Goal: Information Seeking & Learning: Learn about a topic

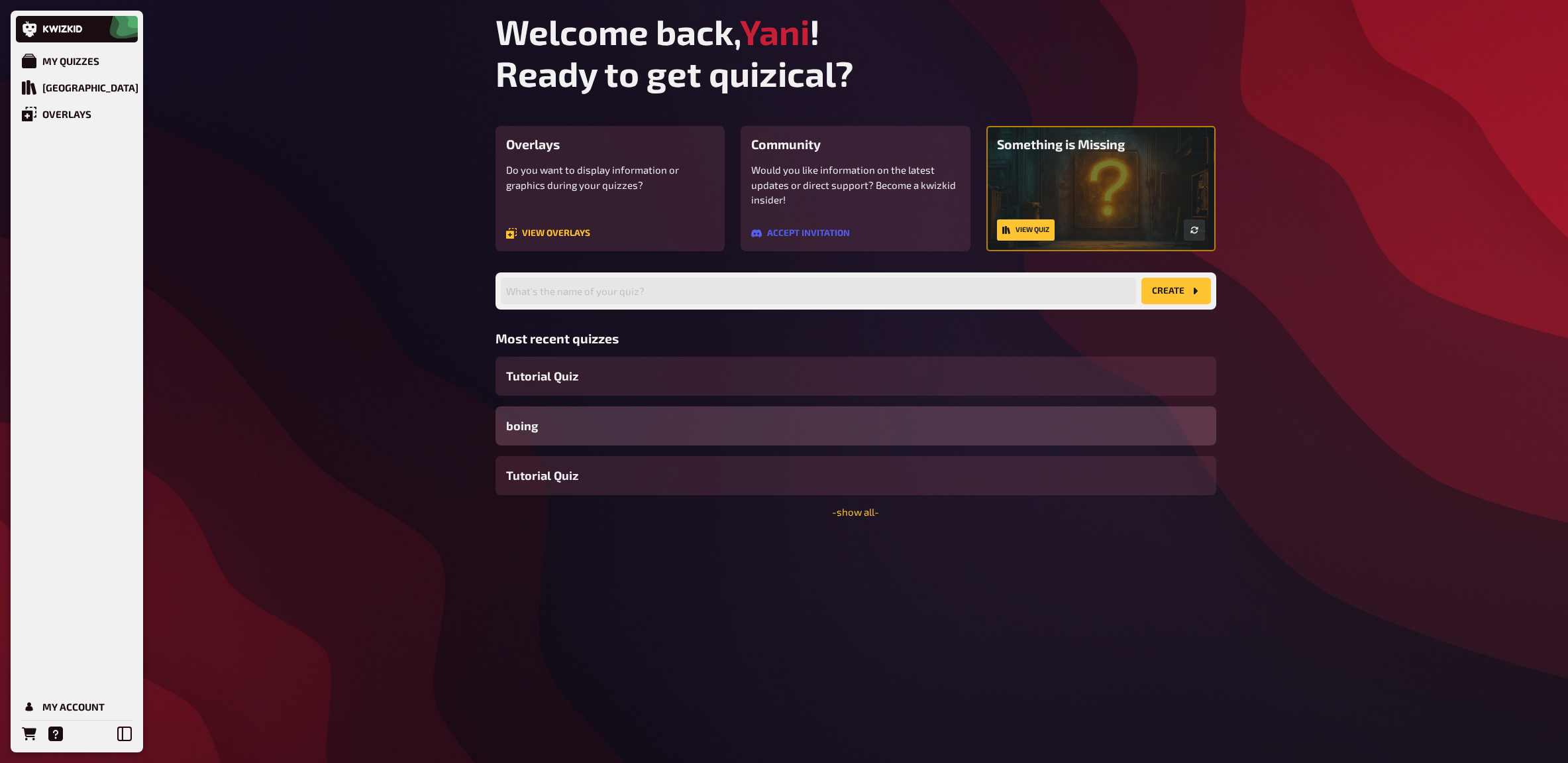
click at [922, 577] on div "Welcome back, Yani ! Ready to get quizical? Overlays Do you want to display inf…" at bounding box center [856, 381] width 742 height 763
click at [47, 86] on div "Quiz Library" at bounding box center [90, 87] width 96 height 12
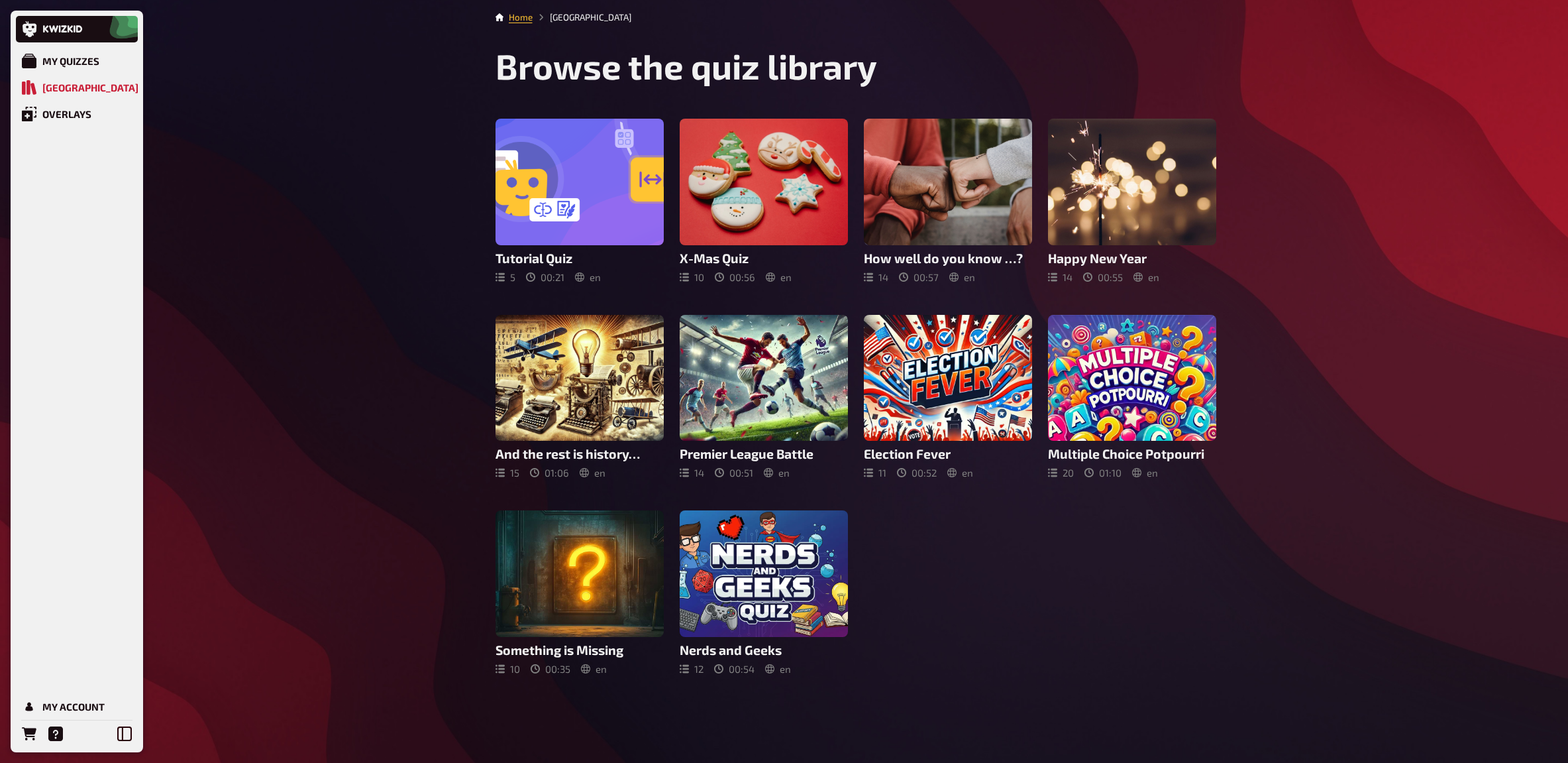
click at [252, 207] on div "My Quizzes Quiz Library Overlays My Account Home Quiz Library Browse the quiz l…" at bounding box center [784, 381] width 1568 height 763
drag, startPoint x: 311, startPoint y: 496, endPoint x: 308, endPoint y: 489, distance: 7.6
click at [310, 494] on div "My Quizzes Quiz Library Overlays My Account Home Quiz Library Browse the quiz l…" at bounding box center [784, 381] width 1568 height 763
click at [308, 247] on div "My Quizzes Quiz Library Overlays My Account Home Quiz Library Browse the quiz l…" at bounding box center [784, 381] width 1568 height 763
click at [83, 701] on div "My Account" at bounding box center [73, 706] width 62 height 12
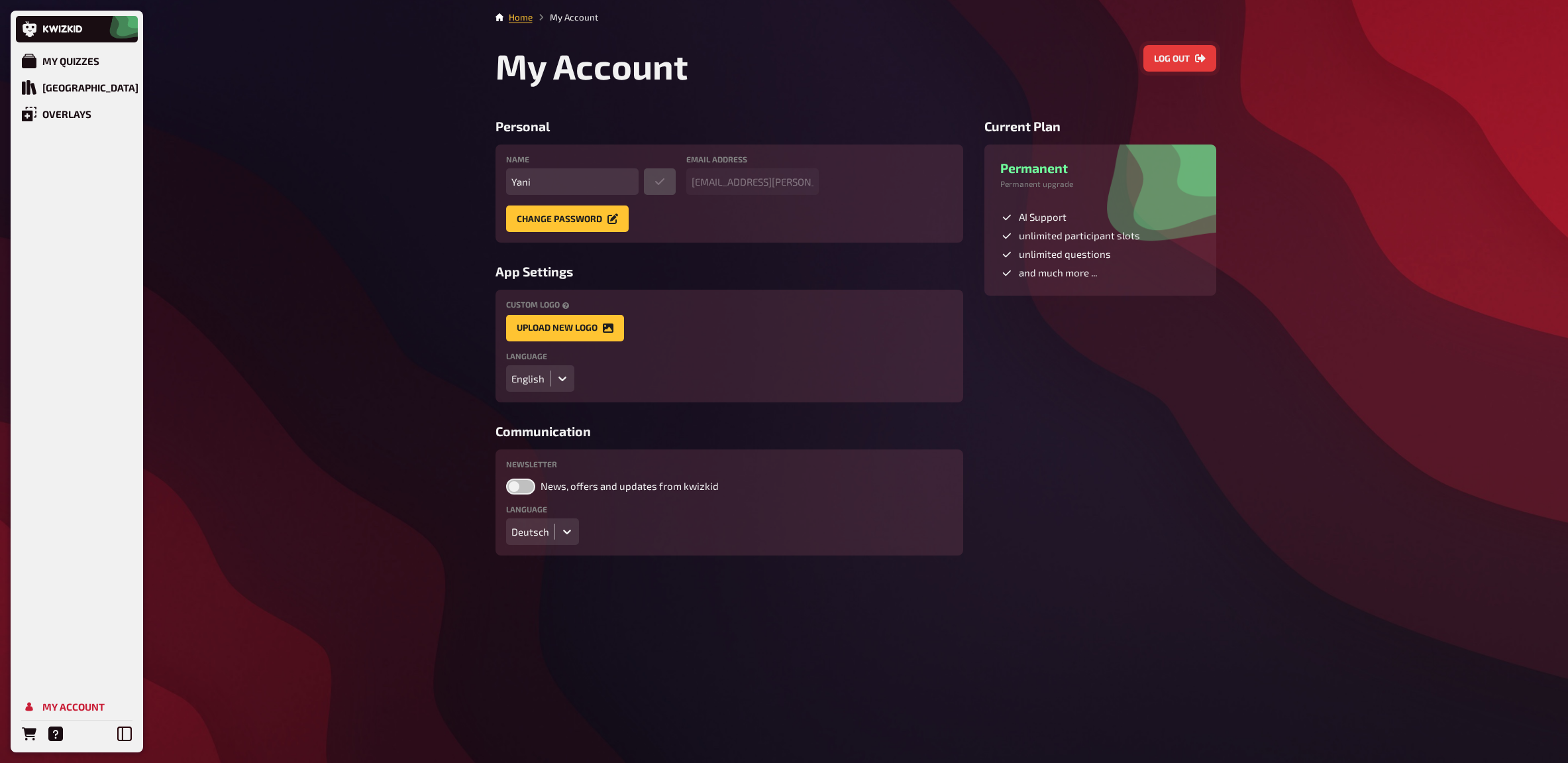
click at [1177, 51] on button "Log out" at bounding box center [1180, 58] width 73 height 27
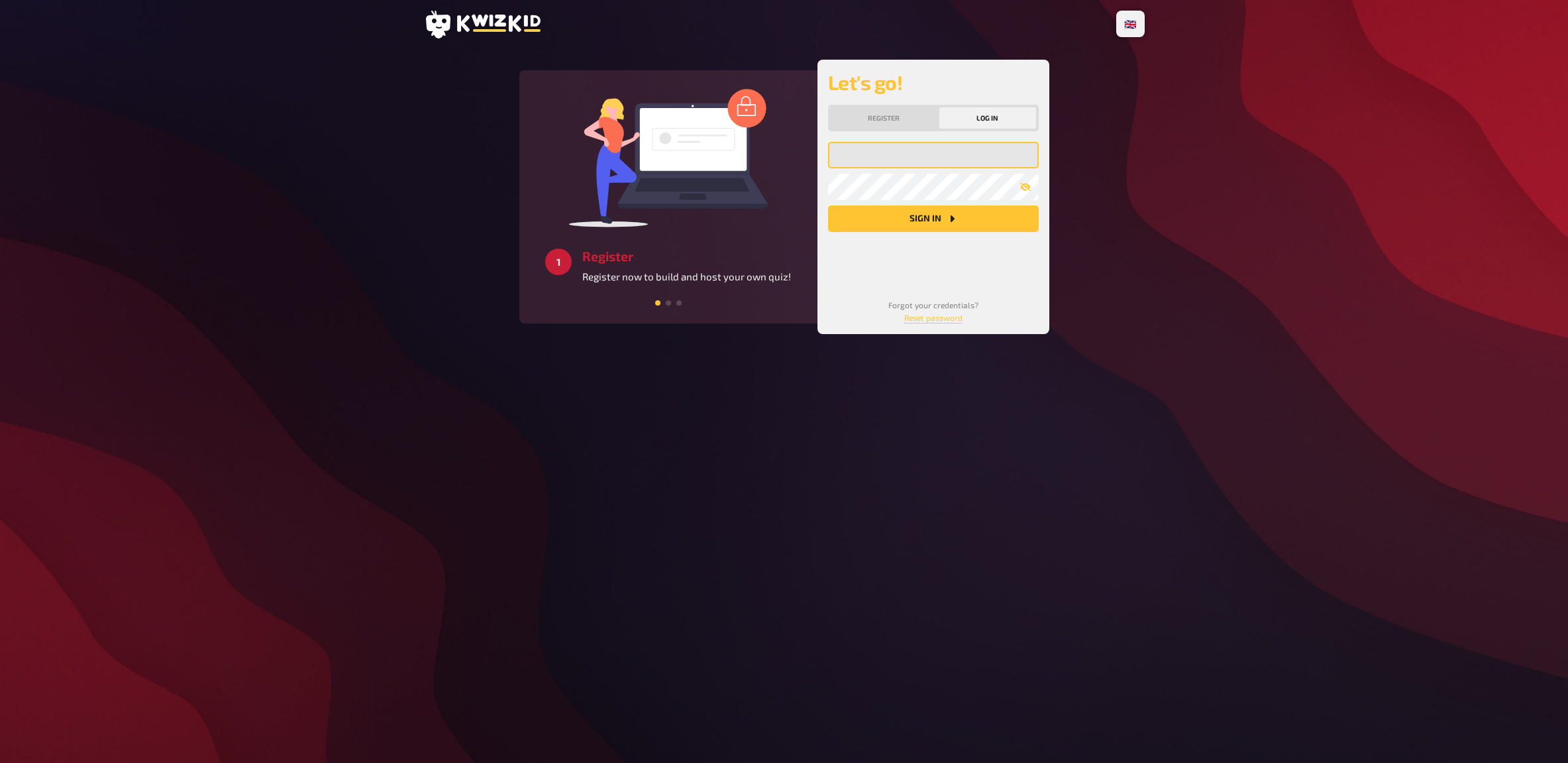
click at [890, 151] on input "email" at bounding box center [933, 155] width 210 height 27
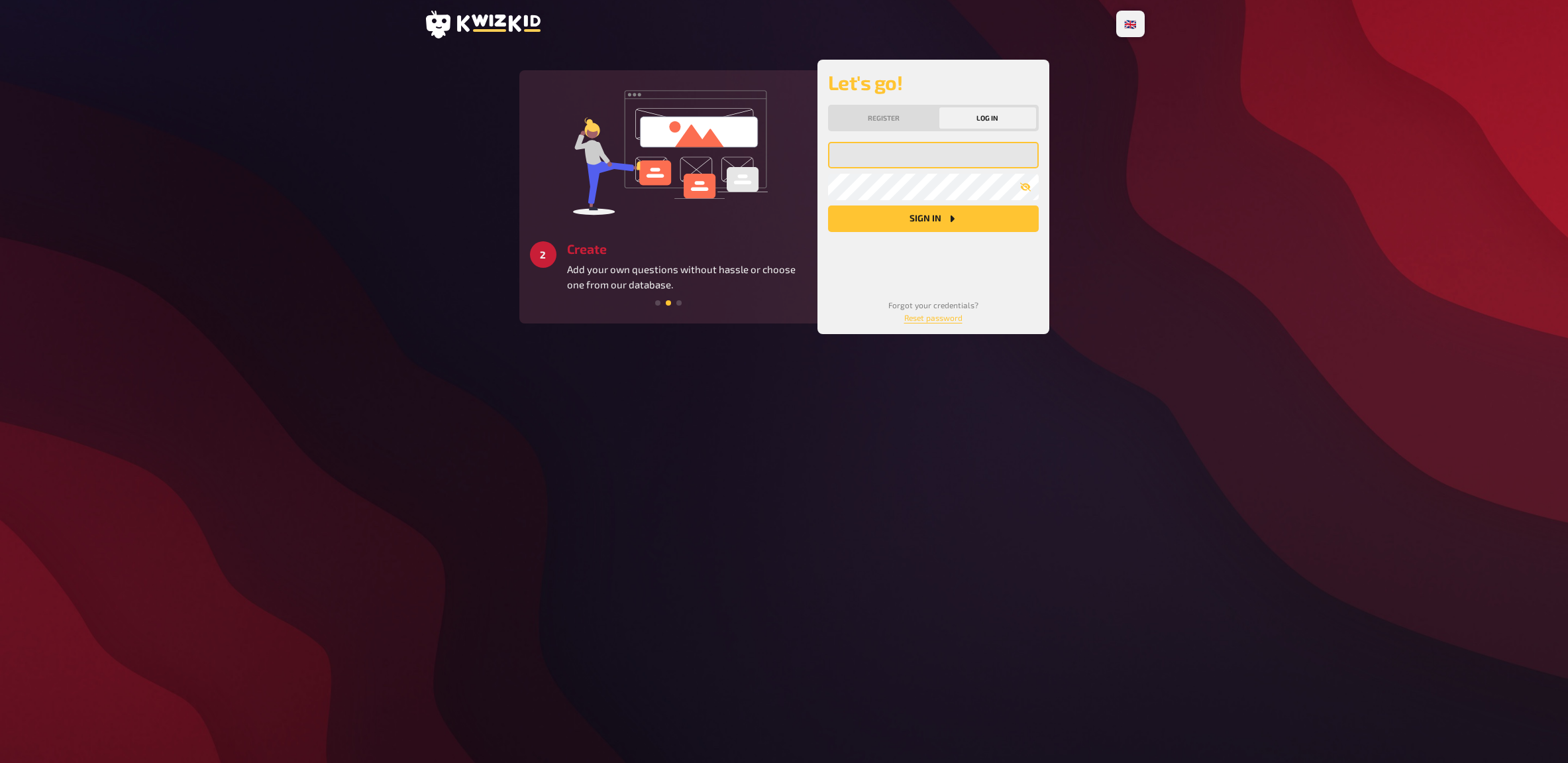
type input "templates@kwizkid.live"
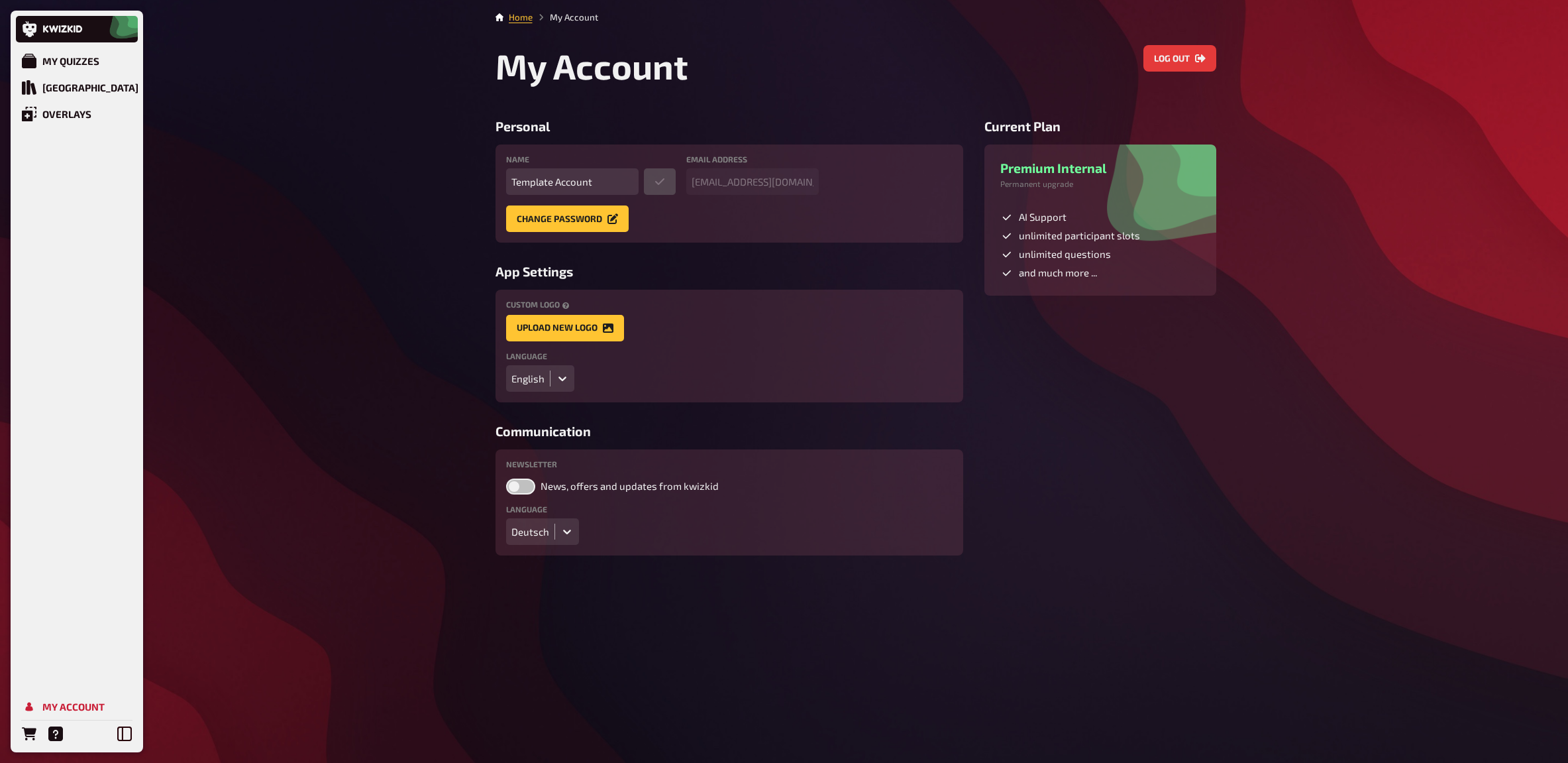
click at [942, 259] on div "Personal Name Template Account Email address templates@kwizkid.live Change pass…" at bounding box center [730, 337] width 467 height 436
drag, startPoint x: 1110, startPoint y: 230, endPoint x: 1372, endPoint y: 350, distance: 288.2
click at [1372, 350] on div "My Quizzes Quiz Library Overlays My Account Home My Account My Account Log out …" at bounding box center [784, 381] width 1568 height 763
click at [1374, 353] on div "My Quizzes Quiz Library Overlays My Account Home My Account My Account Log out …" at bounding box center [784, 381] width 1568 height 763
click at [302, 351] on div "My Quizzes Quiz Library Overlays My Account Home My Account My Account Log out …" at bounding box center [784, 381] width 1568 height 763
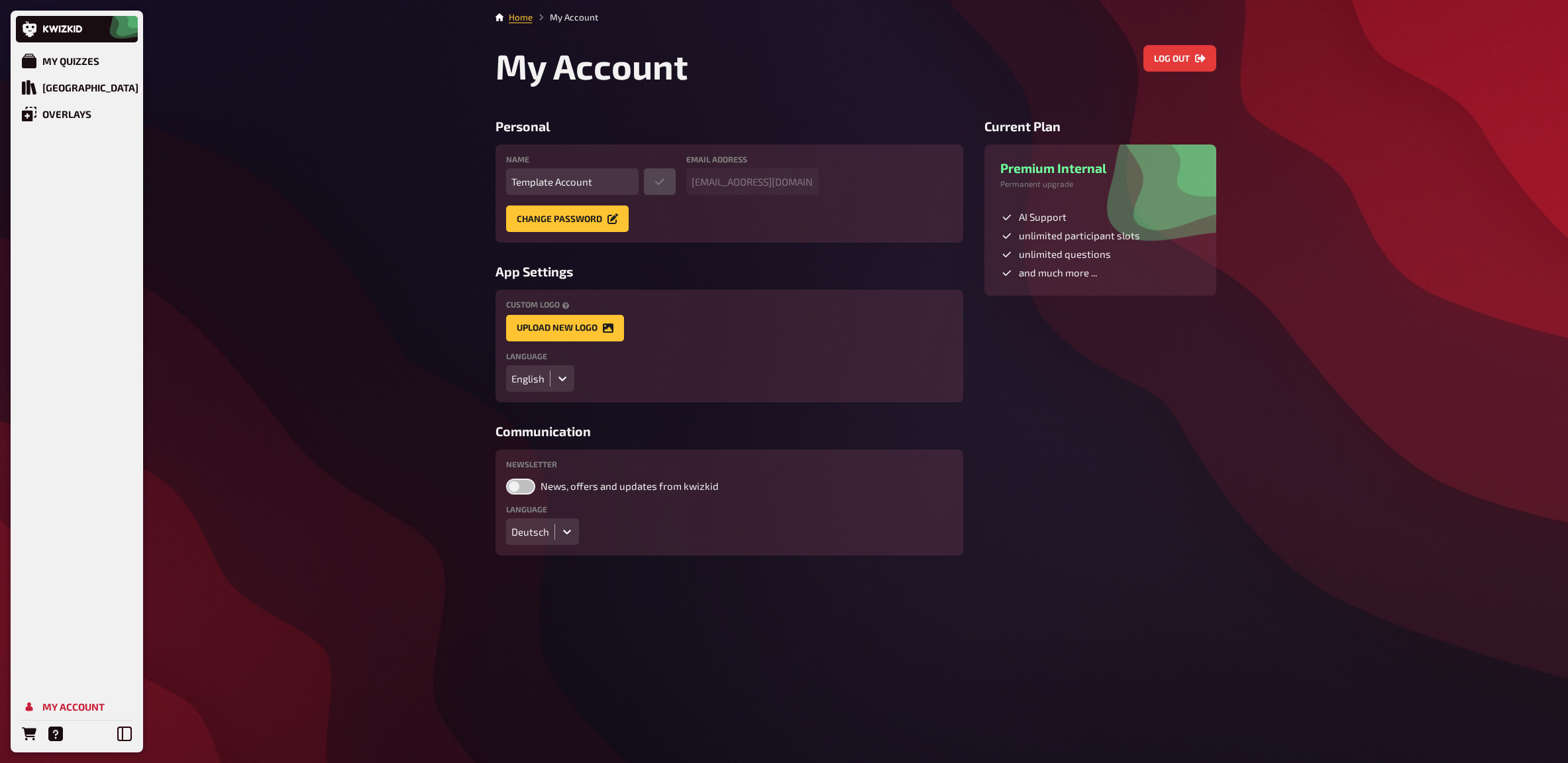
click at [57, 47] on div "My Quizzes Quiz Library Overlays My Account" at bounding box center [77, 381] width 132 height 741
click at [62, 55] on div "My Quizzes" at bounding box center [71, 61] width 57 height 12
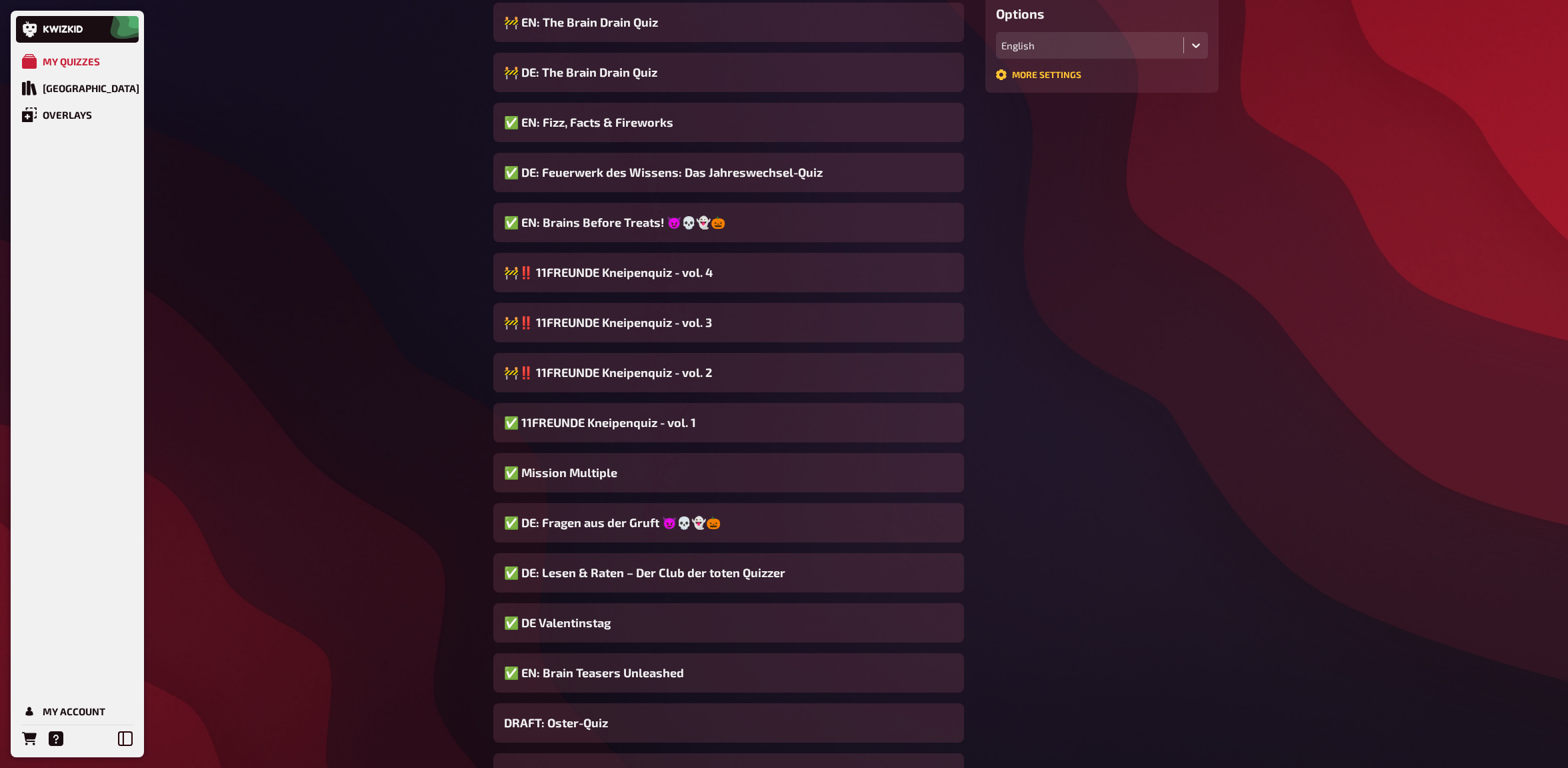
scroll to position [411, 0]
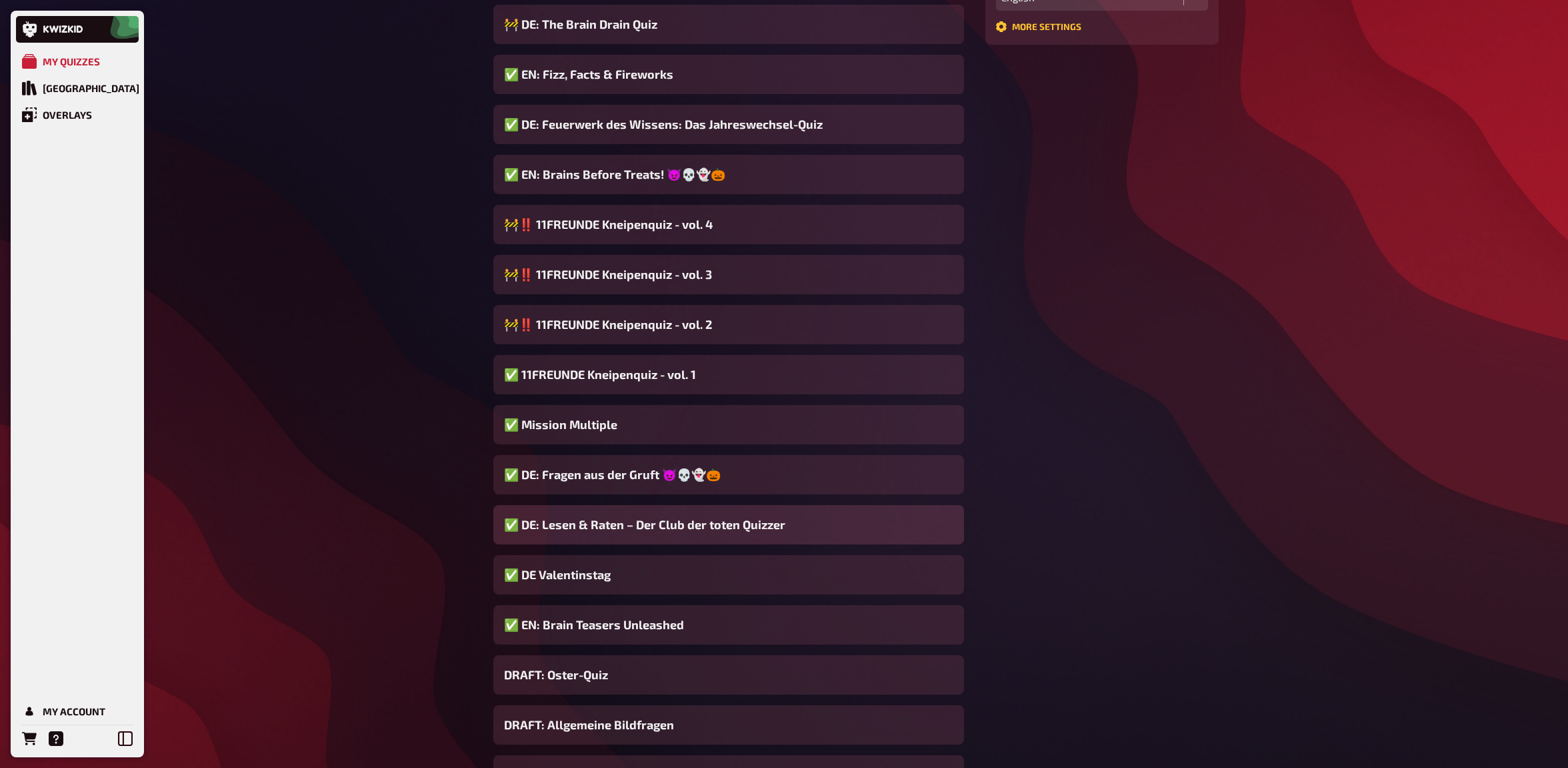
click at [604, 523] on span "✅ DE: Lesen & Raten – Der Club der toten Quizzer" at bounding box center [645, 525] width 281 height 18
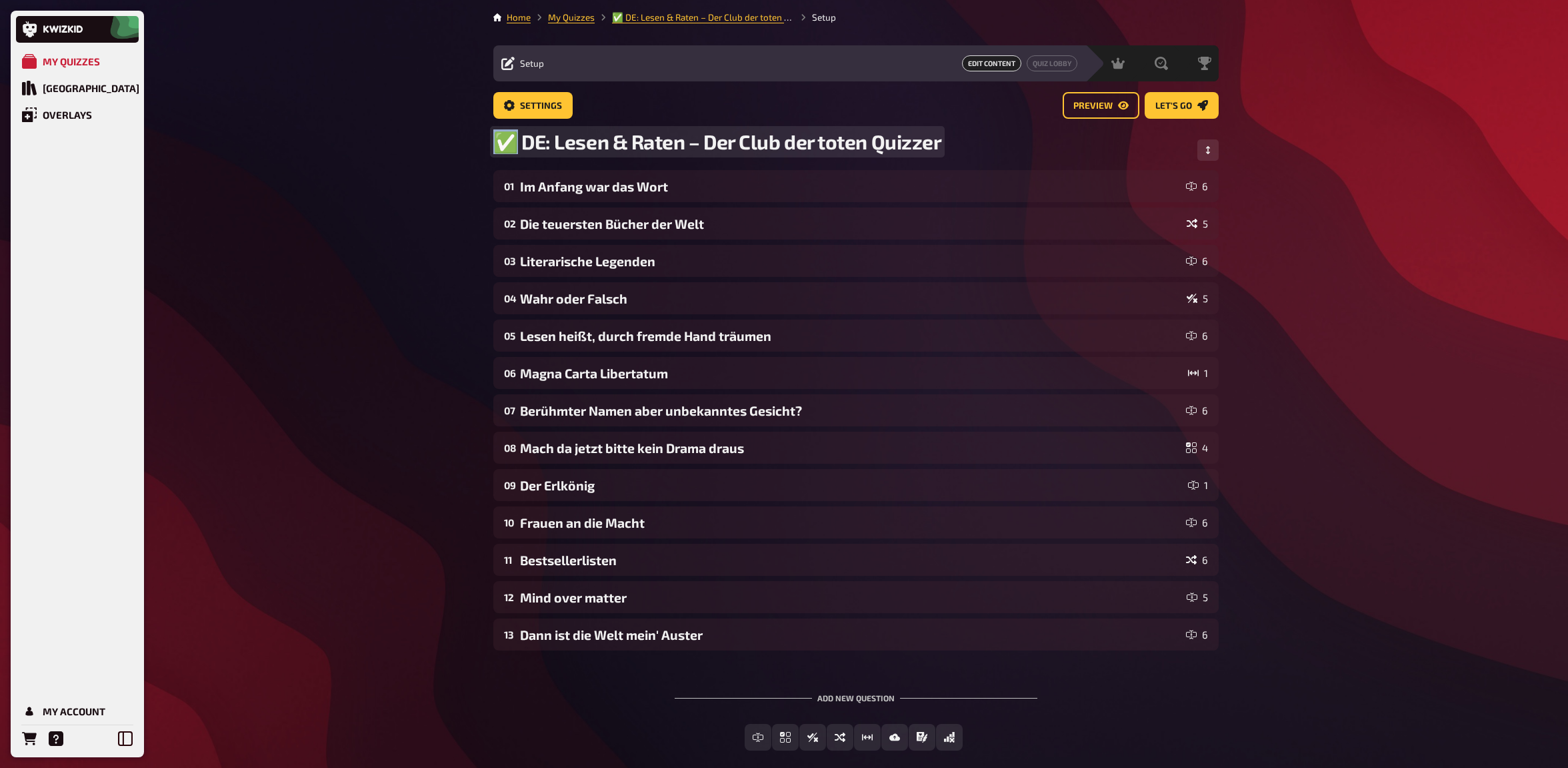
drag, startPoint x: 511, startPoint y: 147, endPoint x: 488, endPoint y: 147, distance: 23.0
click at [488, 147] on div "Home My Quizzes ✅ DE: Lesen & Raten – Der Club der toten Quizzer Setup Setup Ed…" at bounding box center [856, 418] width 747 height 836
click at [349, 207] on div "My Quizzes Quiz Library Overlays My Account Home My Quizzes 🚨 DE: Lesen & Raten…" at bounding box center [784, 418] width 1568 height 836
click at [579, 21] on link "My Quizzes" at bounding box center [572, 17] width 47 height 11
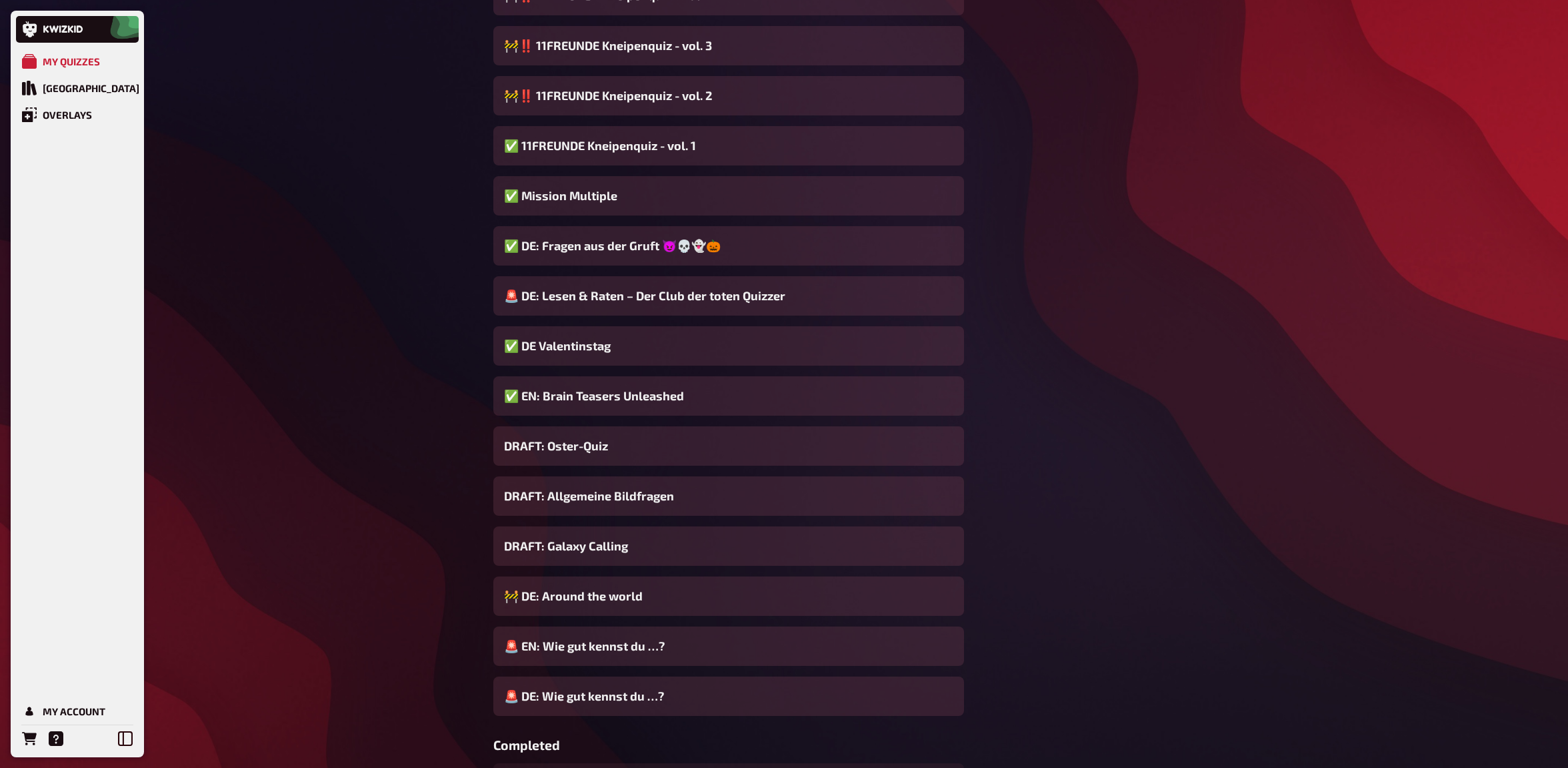
scroll to position [336, 0]
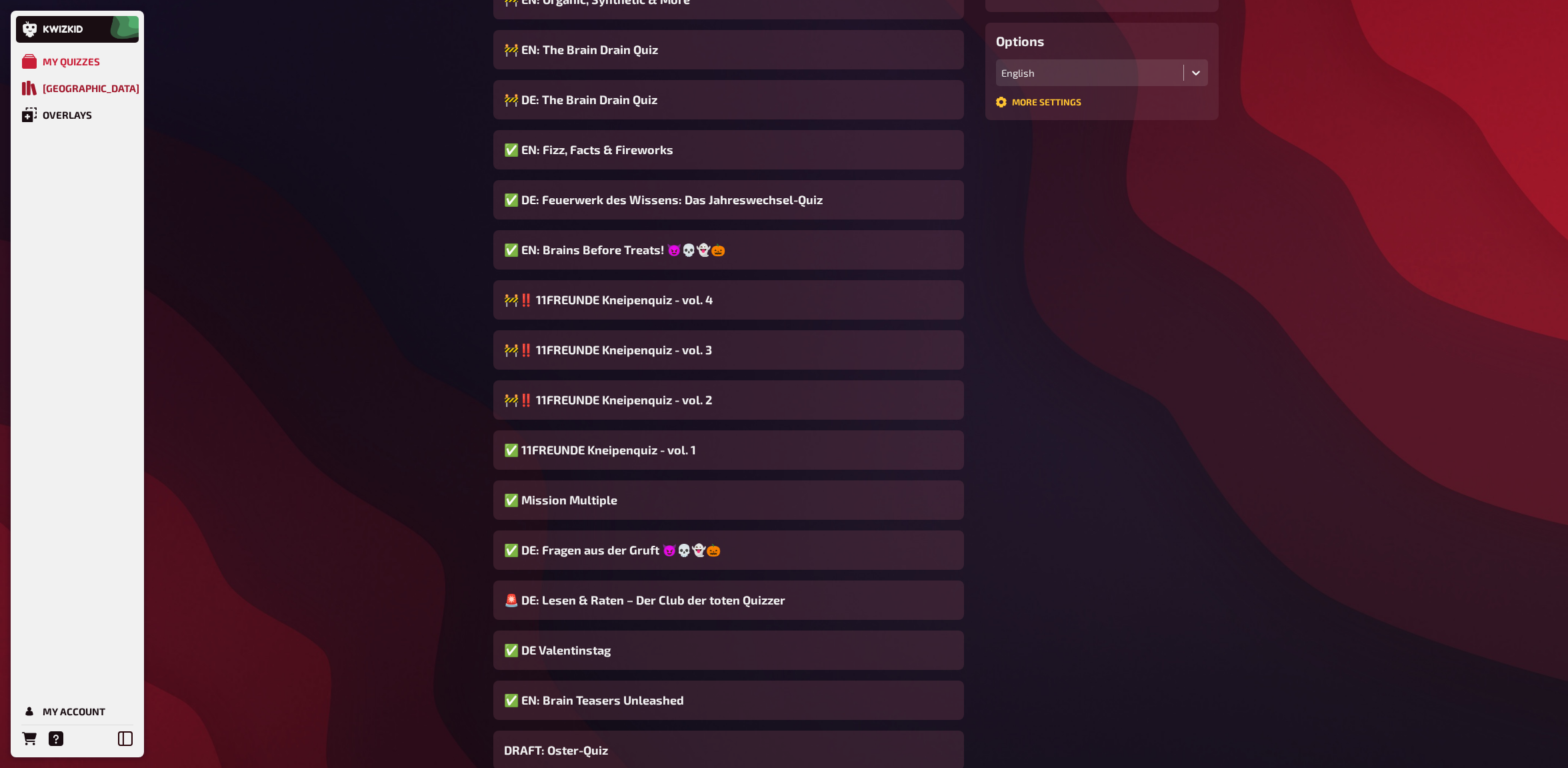
click at [100, 86] on div "Quiz Library" at bounding box center [90, 88] width 96 height 12
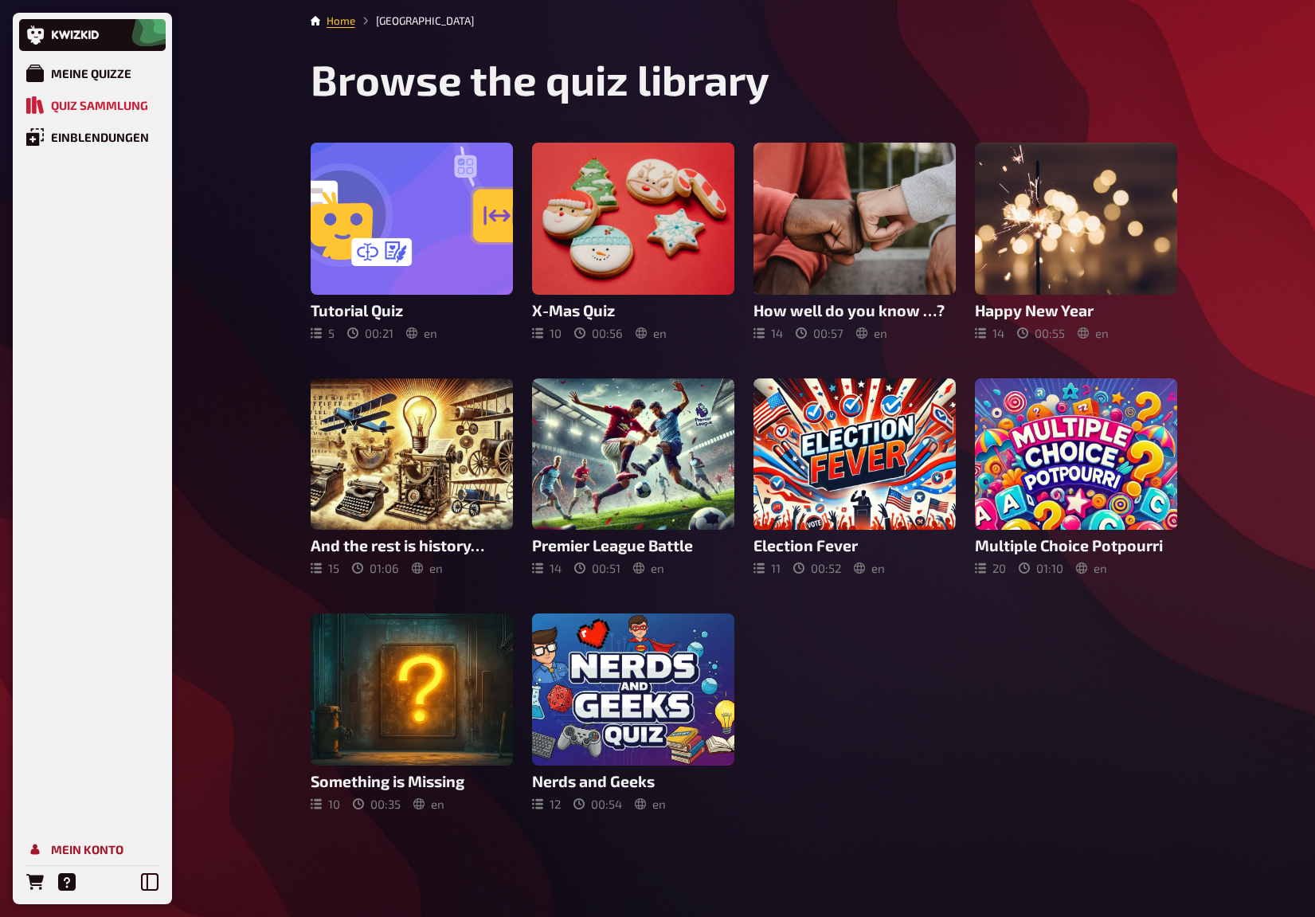
click at [98, 840] on link "Mein Konto" at bounding box center [92, 849] width 147 height 32
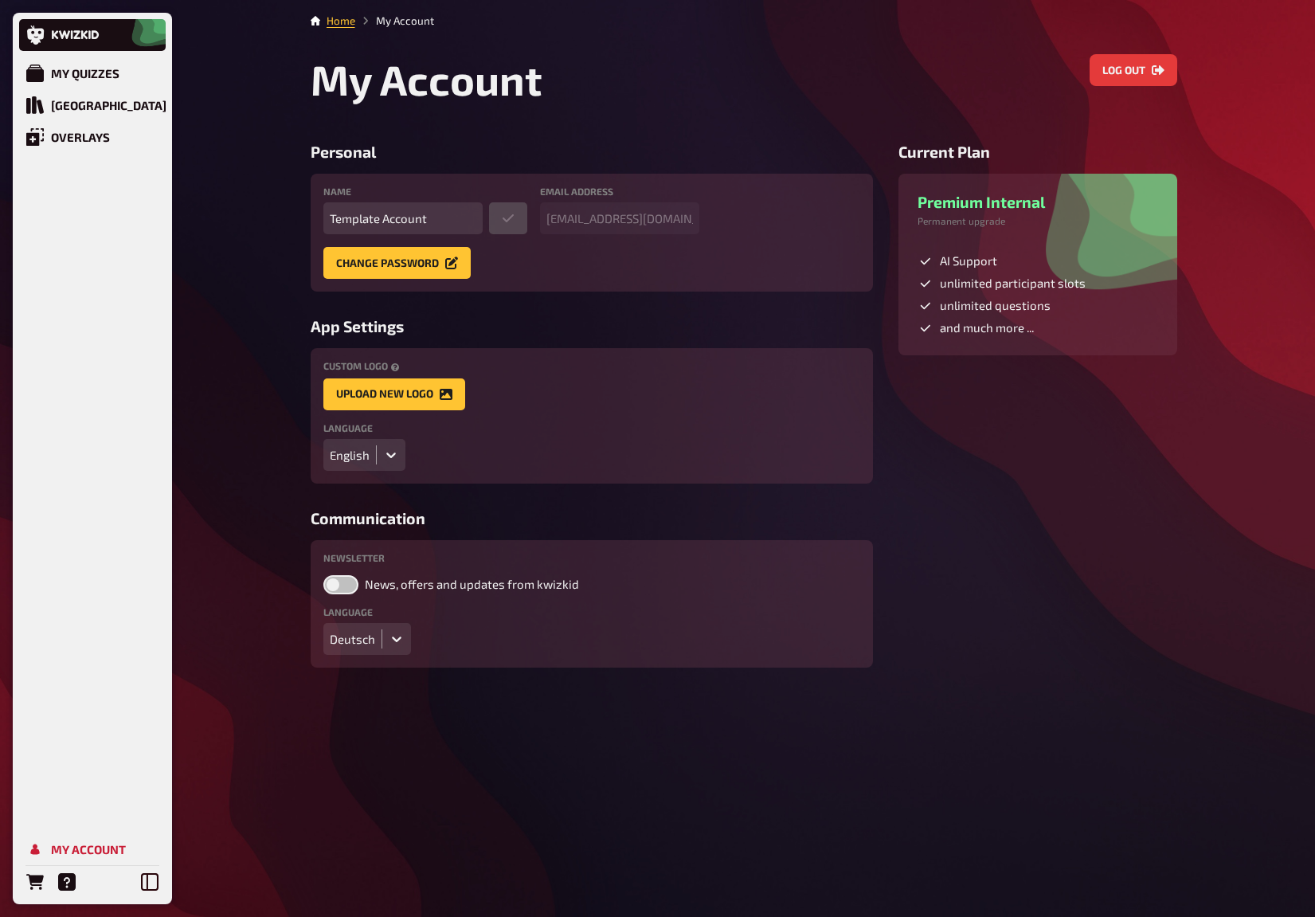
click at [379, 457] on div at bounding box center [391, 454] width 29 height 29
click at [376, 487] on div "Deutsch" at bounding box center [364, 487] width 82 height 27
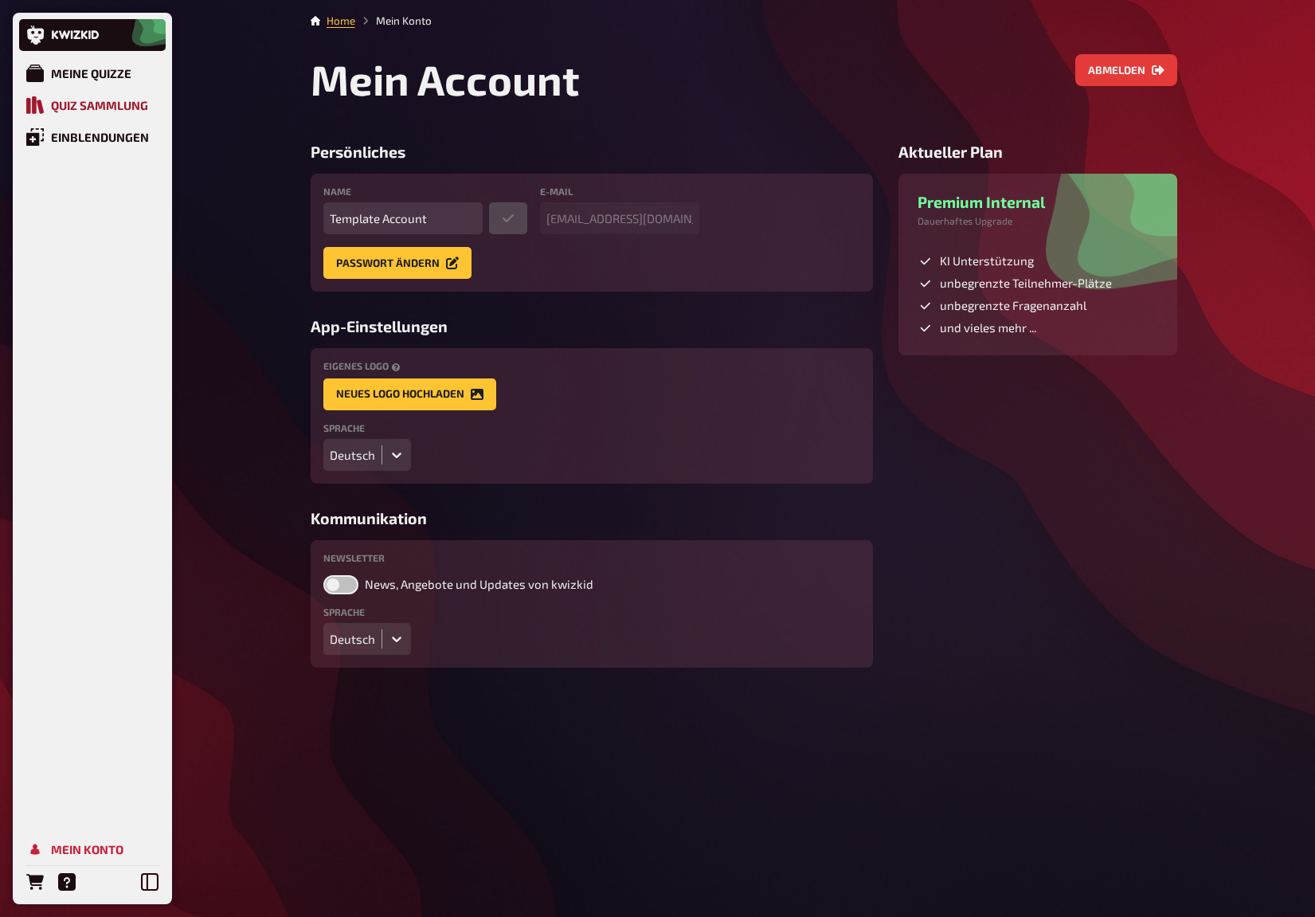
click at [95, 101] on div "Quiz Sammlung" at bounding box center [99, 105] width 97 height 14
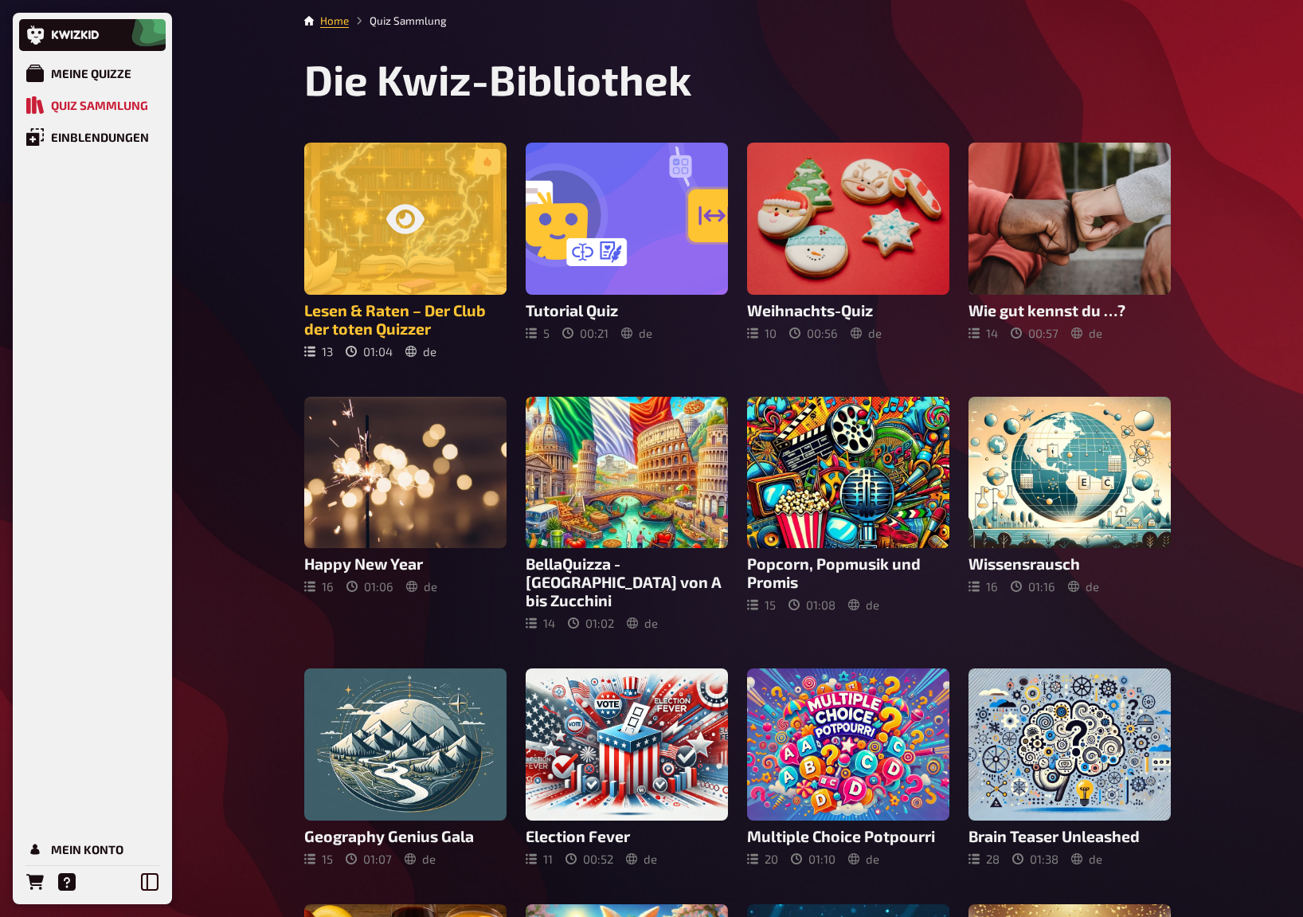
click at [394, 233] on icon at bounding box center [405, 219] width 38 height 38
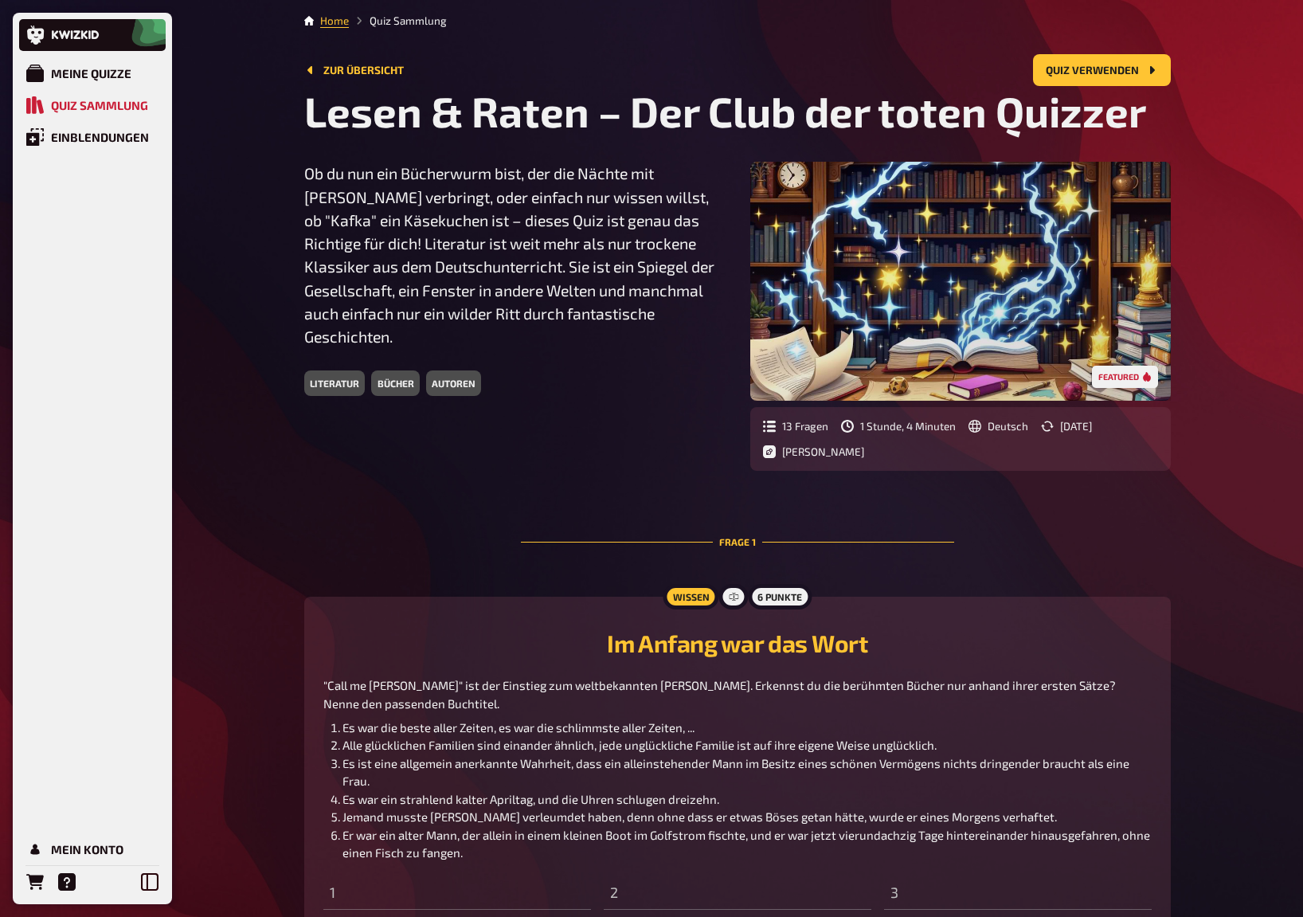
click at [771, 451] on icon at bounding box center [769, 451] width 13 height 13
click at [868, 544] on div "Frage 1" at bounding box center [737, 541] width 433 height 91
click at [943, 519] on div "Frage 1" at bounding box center [737, 541] width 433 height 91
click at [368, 60] on div "Zur Übersicht Quiz verwenden" at bounding box center [737, 70] width 867 height 32
click at [373, 69] on link "Zur Übersicht" at bounding box center [354, 70] width 100 height 13
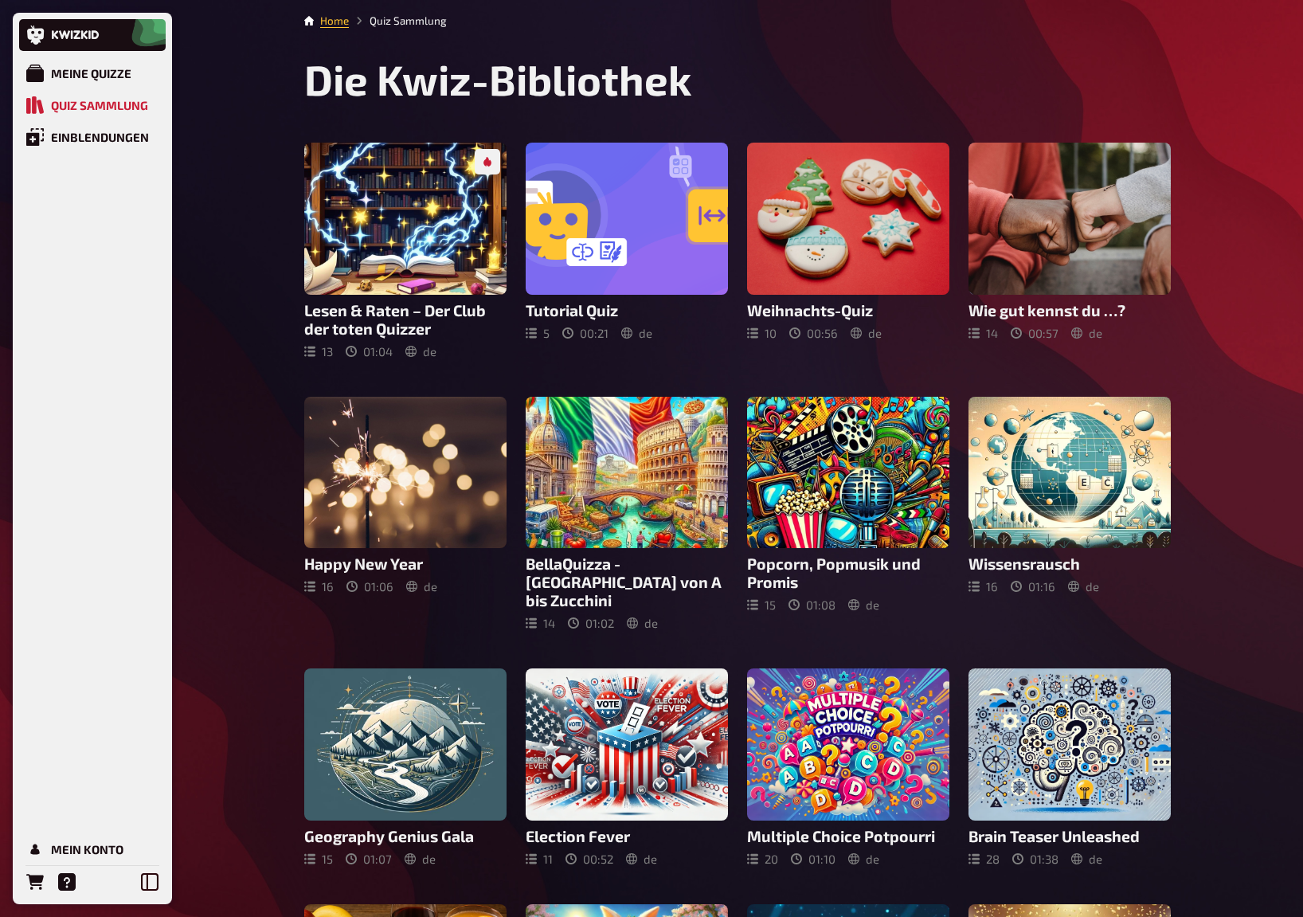
click at [1239, 500] on div "Meine Quizze Quiz Sammlung Einblendungen Mein Konto Home Quiz Sammlung Die Kwiz…" at bounding box center [651, 715] width 1303 height 1431
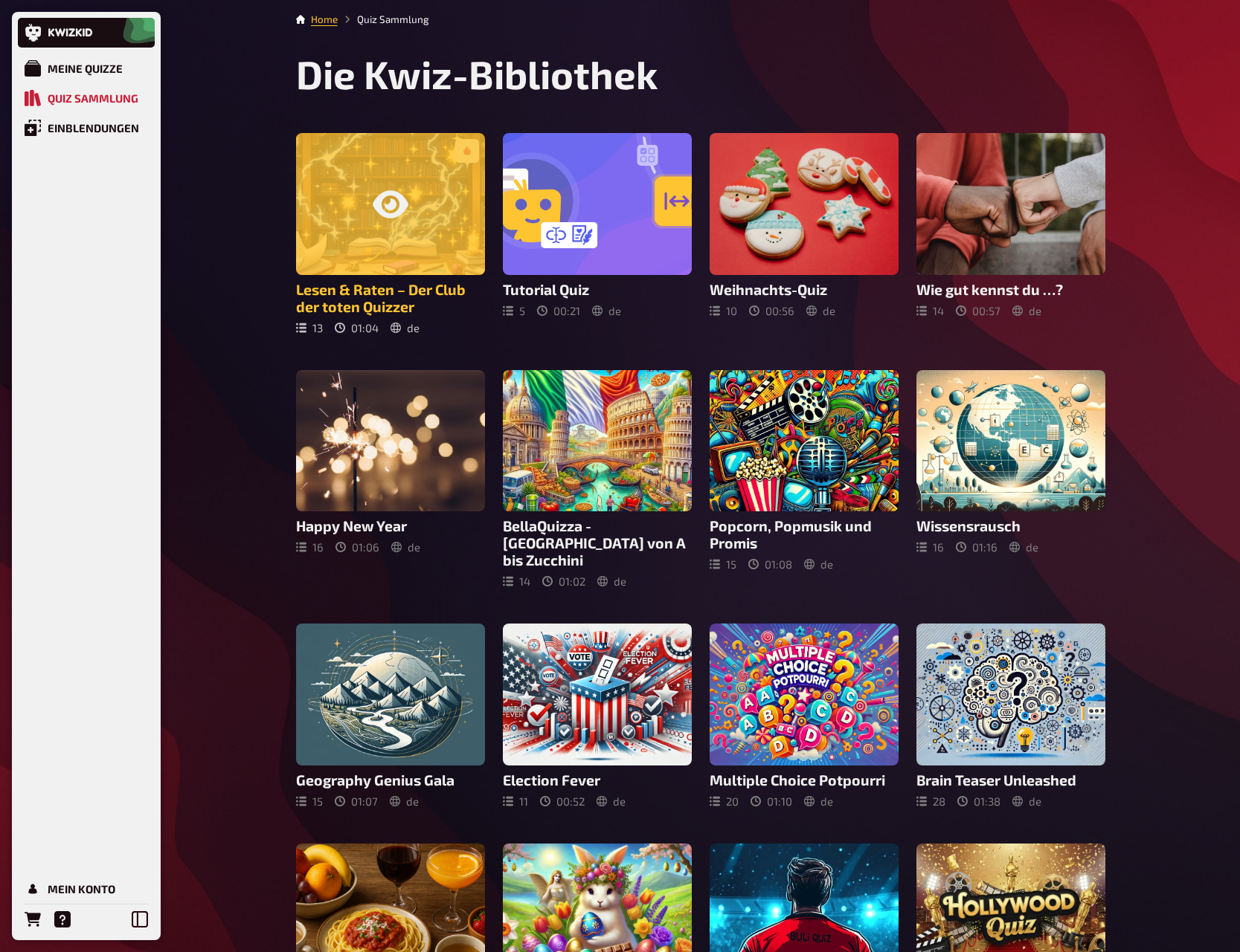
click at [390, 209] on icon at bounding box center [390, 203] width 35 height 27
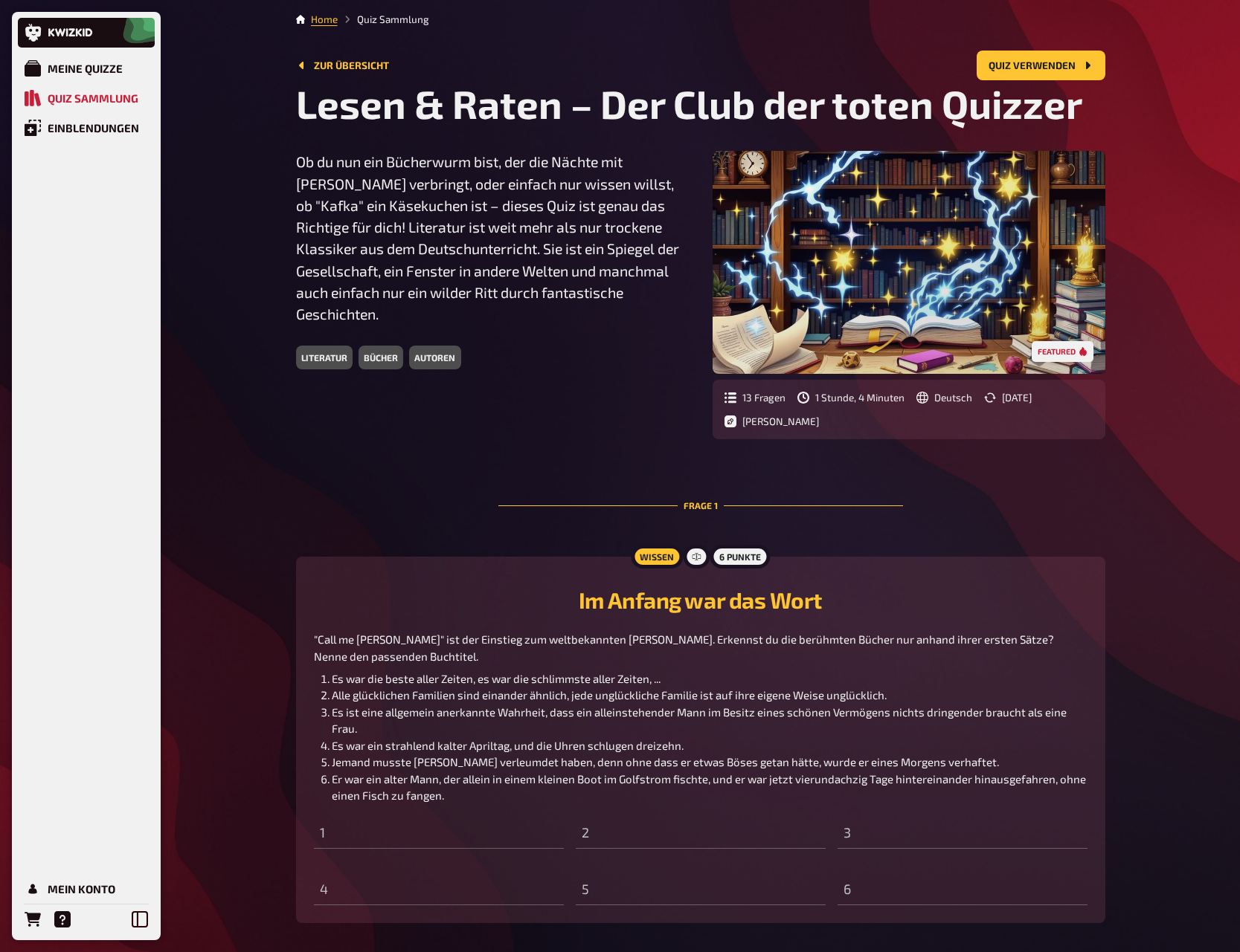
click at [761, 419] on div "Jules" at bounding box center [771, 421] width 94 height 12
click at [742, 422] on div "Jules" at bounding box center [771, 421] width 94 height 12
drag, startPoint x: 732, startPoint y: 410, endPoint x: 740, endPoint y: 405, distance: 9.4
click at [735, 407] on div "13 Fragen 1 Stunde, 4 Minuten Deutsch 10.10.2025 Jules" at bounding box center [909, 410] width 393 height 60
click at [757, 393] on div "13 Fragen" at bounding box center [754, 398] width 61 height 12
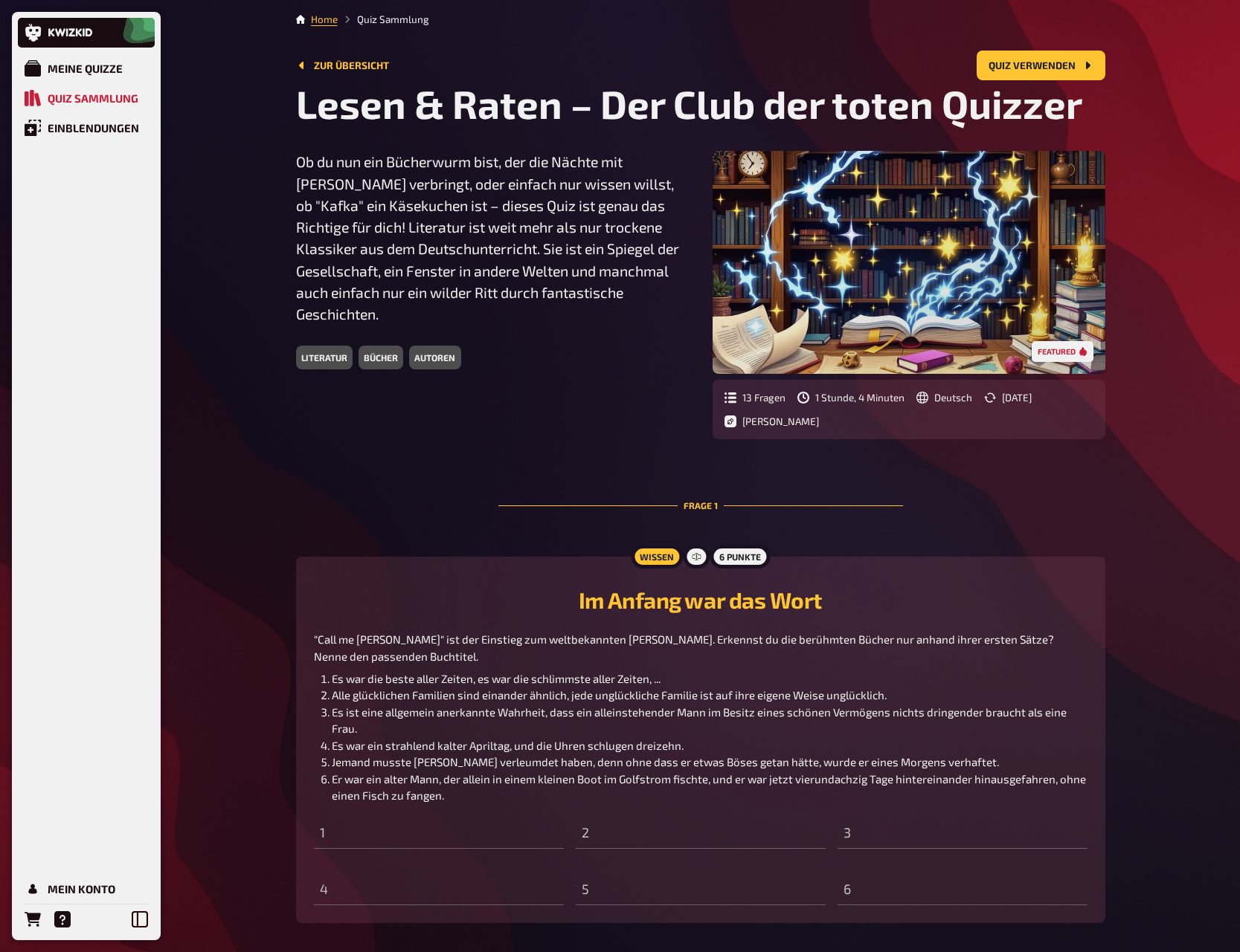
drag, startPoint x: 767, startPoint y: 392, endPoint x: 794, endPoint y: 411, distance: 33.0
click at [768, 393] on div "13 Fragen" at bounding box center [754, 398] width 61 height 12
click at [830, 444] on div "Lesen & Raten – Der Club der toten Quizzer Ob du nun ein Bücherwurm bist, der d…" at bounding box center [700, 735] width 810 height 1310
click at [101, 95] on div "Quiz Sammlung" at bounding box center [92, 98] width 91 height 13
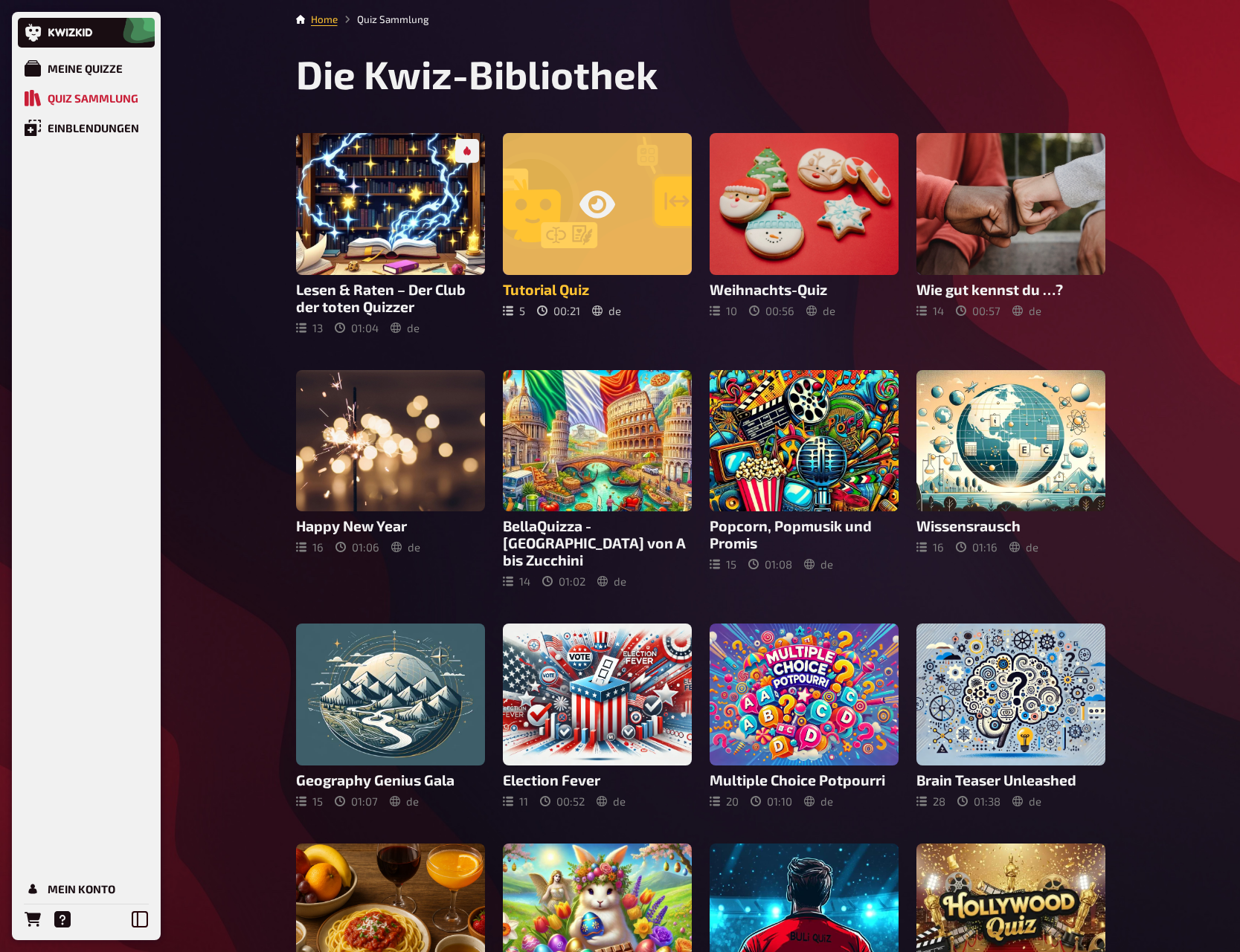
click at [575, 185] on div at bounding box center [597, 204] width 189 height 142
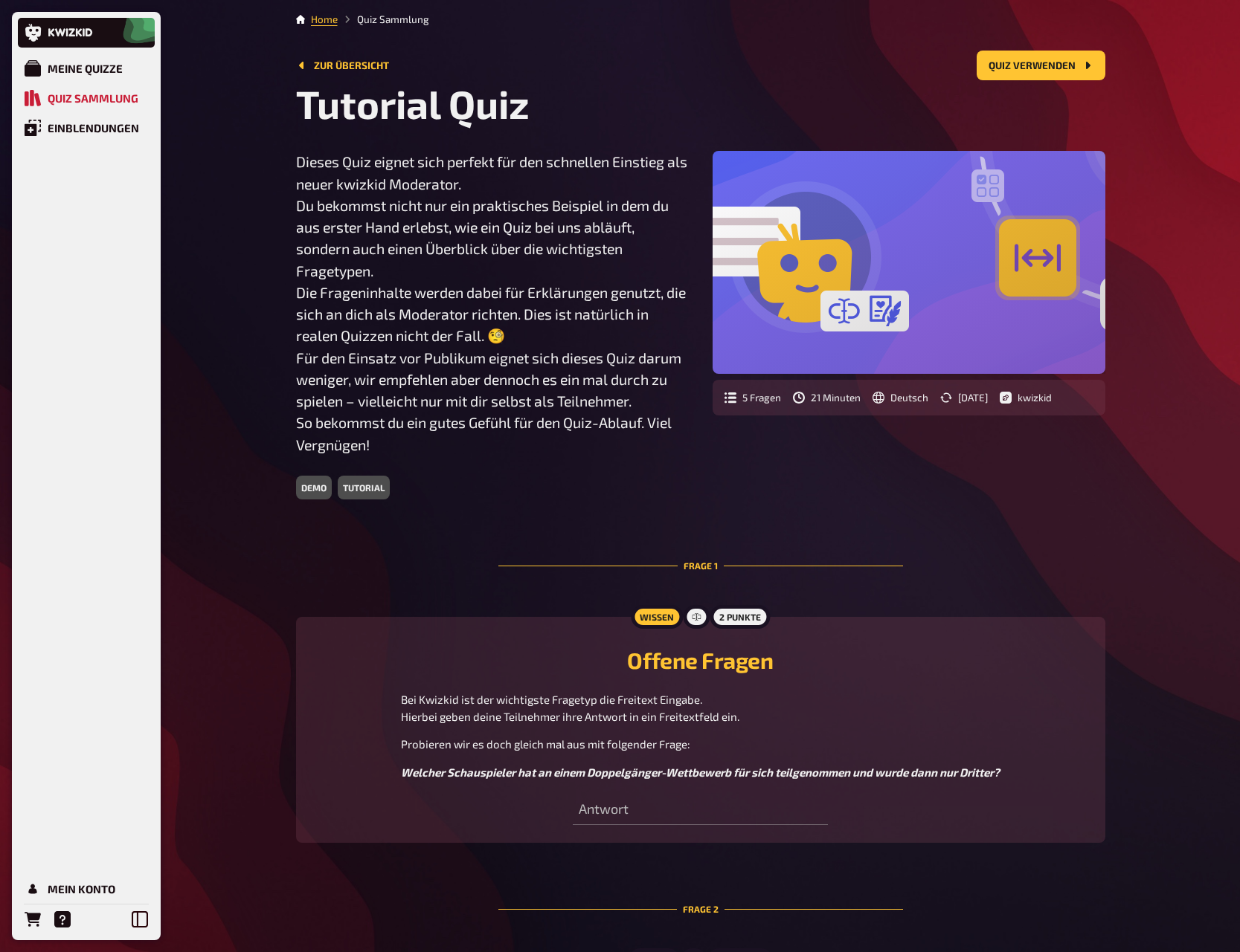
click at [1036, 499] on div "Tutorial Quiz Dieses Quiz eignet sich perfekt für den schnellen Einstieg als ne…" at bounding box center [700, 646] width 810 height 1132
click at [1051, 396] on div "kwizkid" at bounding box center [1025, 398] width 52 height 12
click at [1051, 398] on div "kwizkid" at bounding box center [1025, 398] width 52 height 12
click at [1036, 465] on div "Dieses Quiz eignet sich perfekt für den schnellen Einstieg als neuer kwizkid Mo…" at bounding box center [700, 326] width 810 height 349
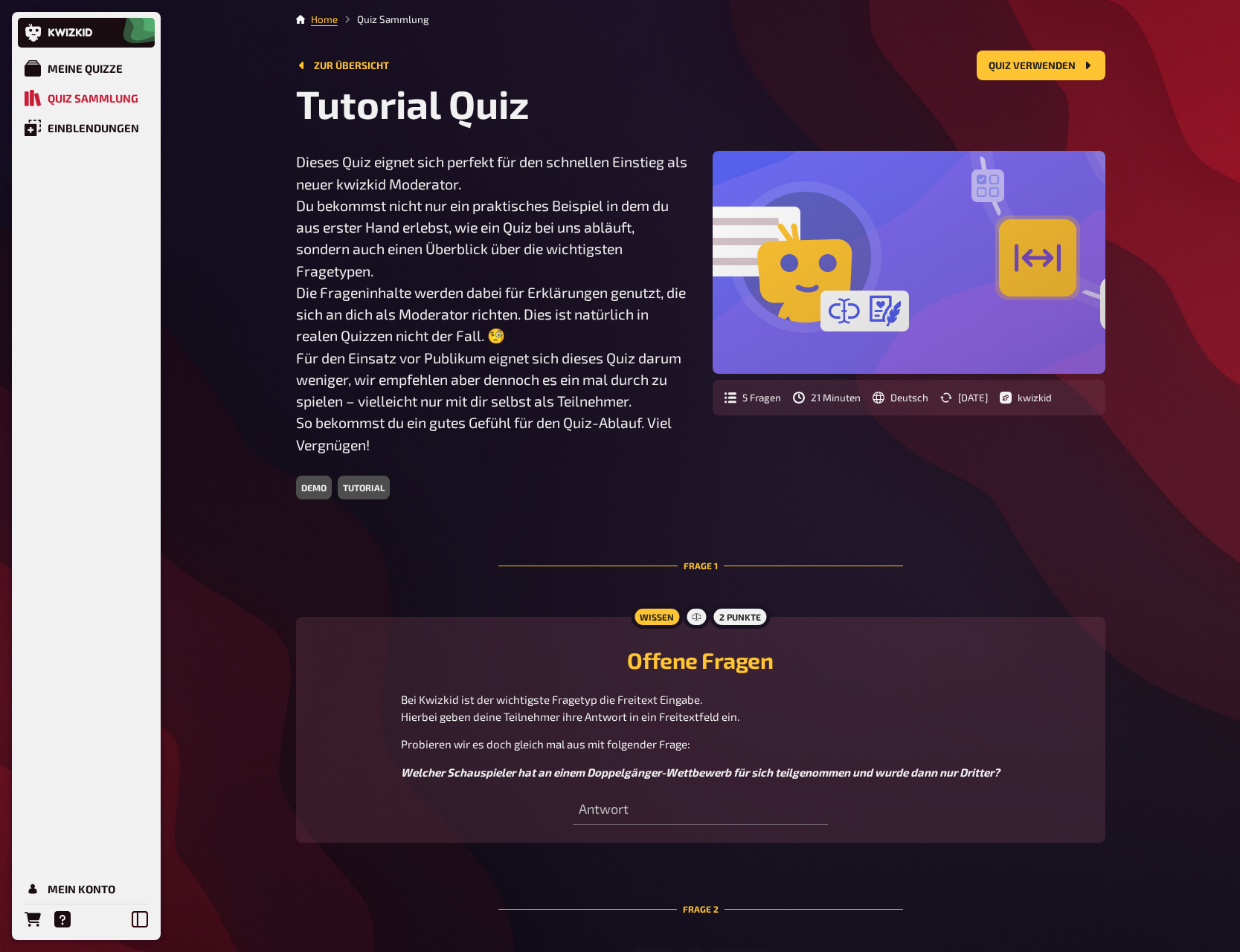
click at [1023, 477] on div "Dieses Quiz eignet sich perfekt für den schnellen Einstieg als neuer kwizkid Mo…" at bounding box center [700, 326] width 810 height 349
drag, startPoint x: 1009, startPoint y: 491, endPoint x: 766, endPoint y: 422, distance: 252.6
click at [1008, 491] on div "Dieses Quiz eignet sich perfekt für den schnellen Einstieg als neuer kwizkid Mo…" at bounding box center [700, 326] width 810 height 349
click at [358, 66] on link "Zur Übersicht" at bounding box center [343, 65] width 93 height 12
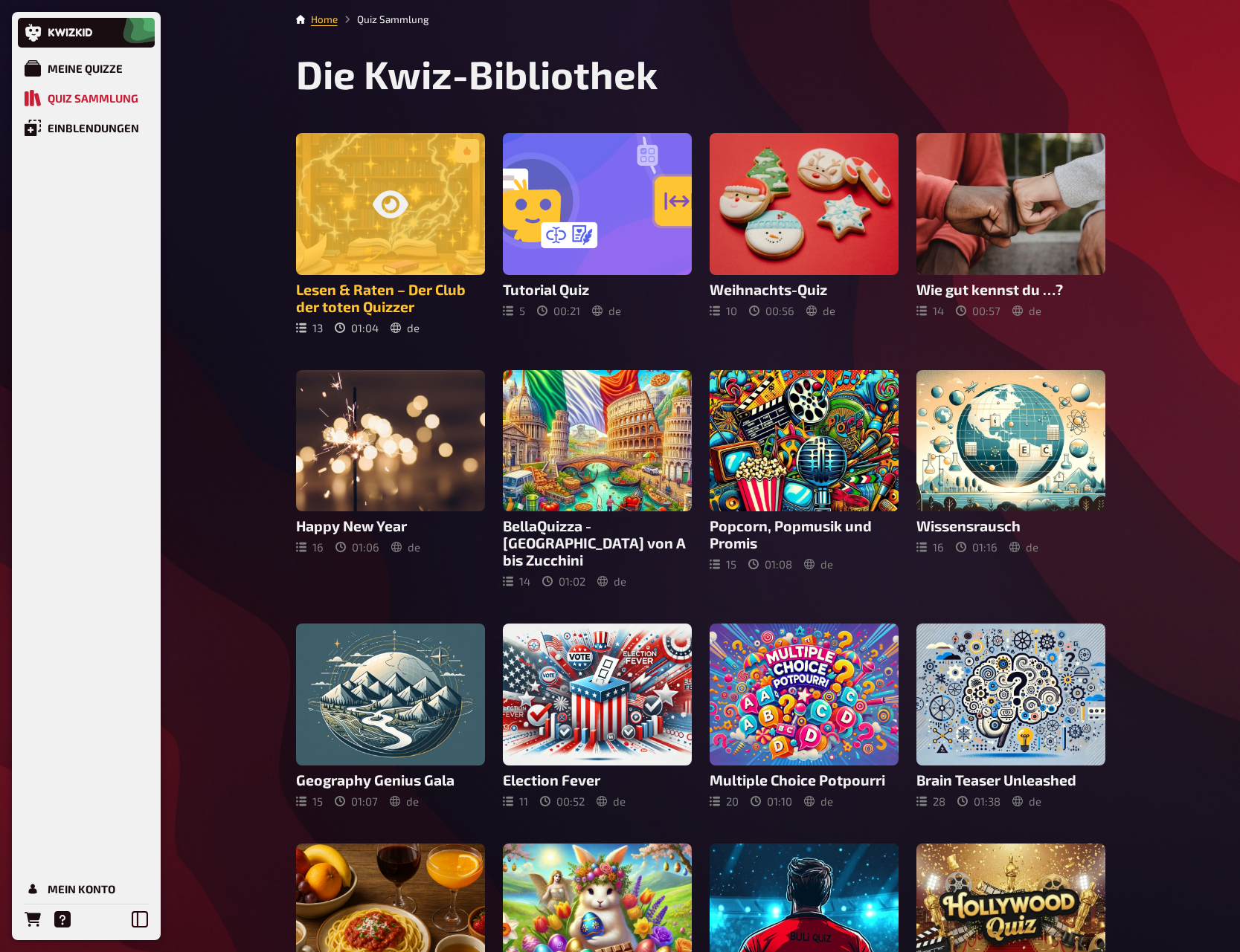
click at [339, 222] on div at bounding box center [390, 204] width 189 height 142
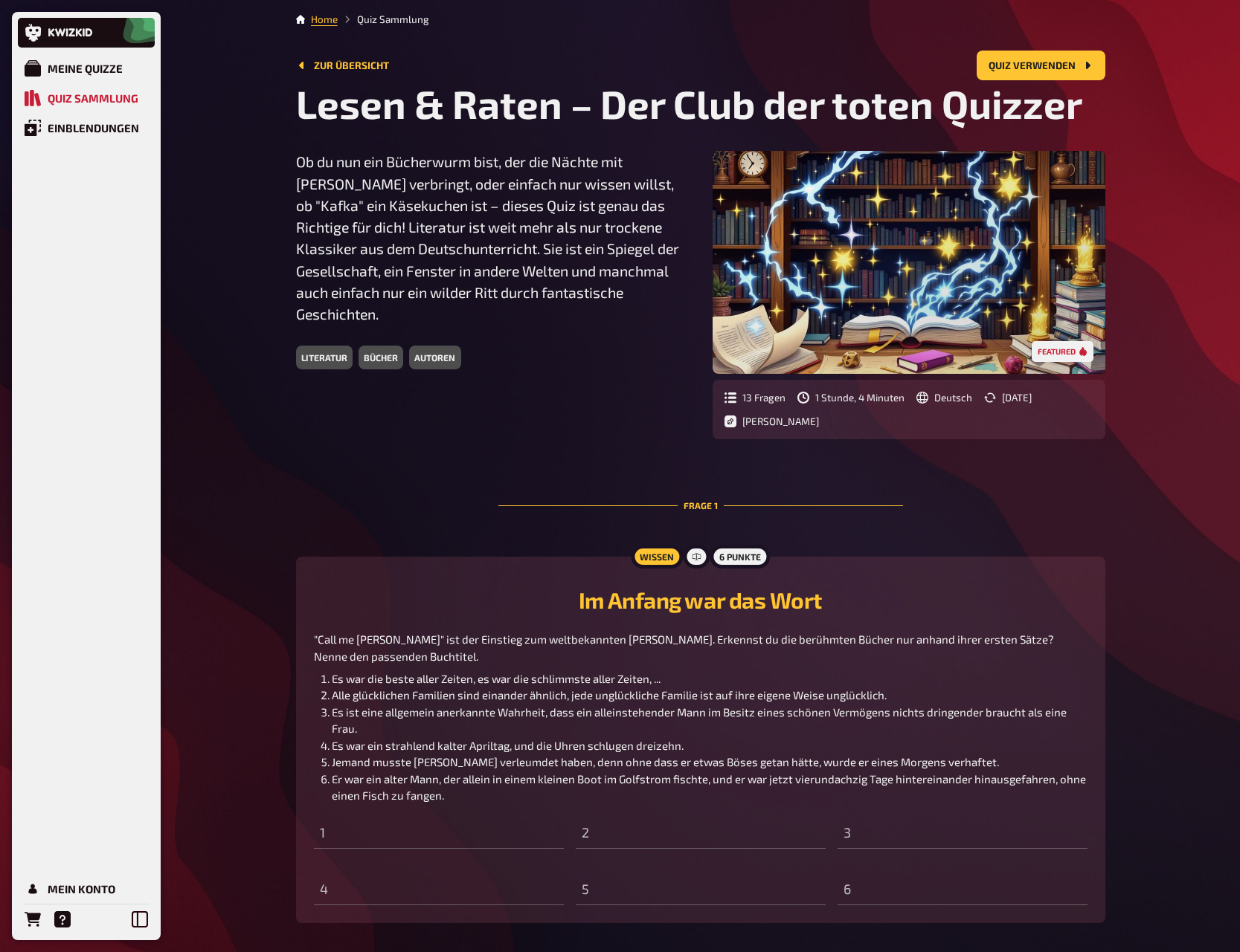
click at [1049, 510] on section "Frage 1 Wissen 6 Punkte Im Anfang war das Wort "Call me Ismael" ist der Einstie…" at bounding box center [700, 927] width 810 height 928
click at [367, 70] on link "Zur Übersicht" at bounding box center [343, 65] width 93 height 12
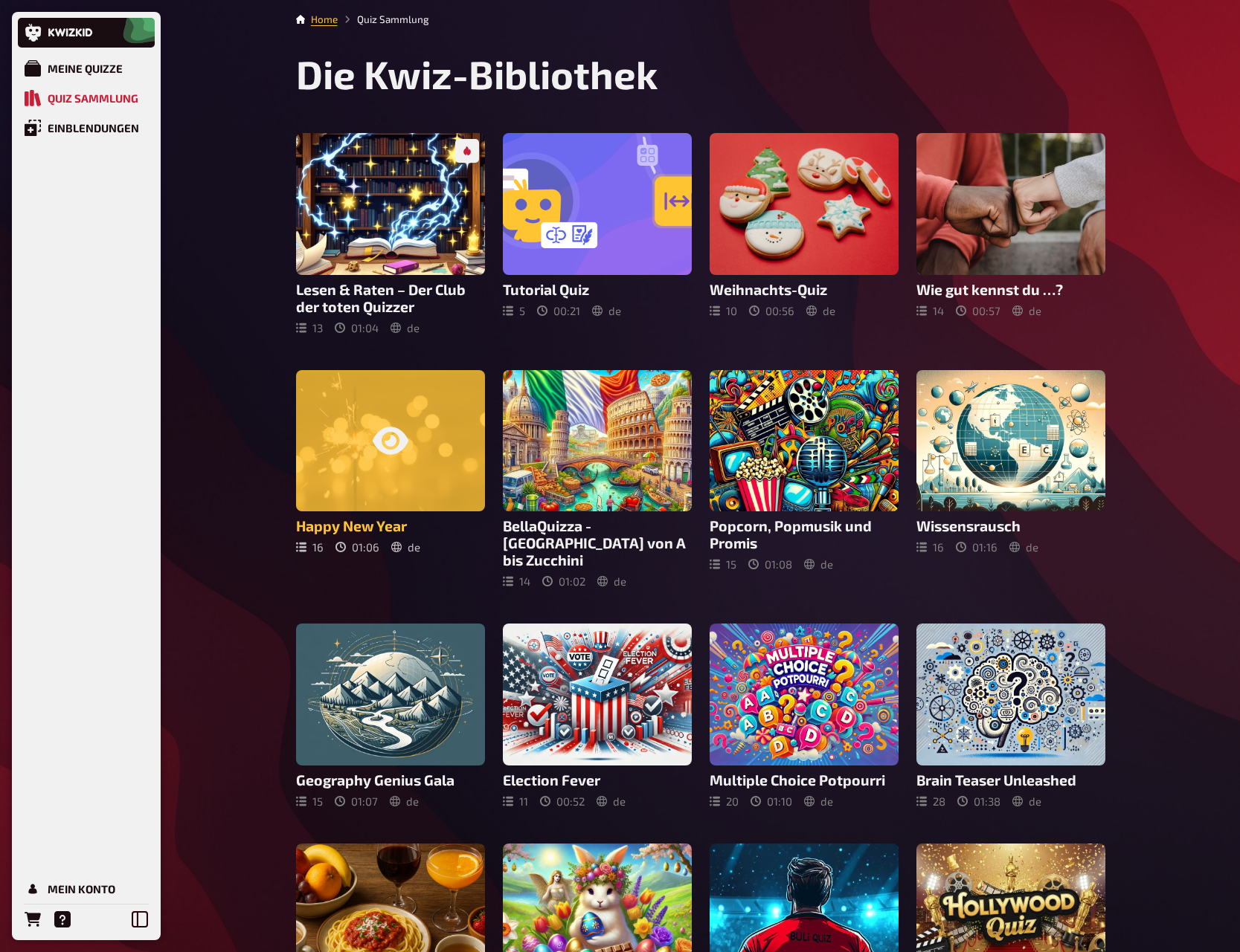
click at [390, 440] on icon at bounding box center [390, 440] width 35 height 27
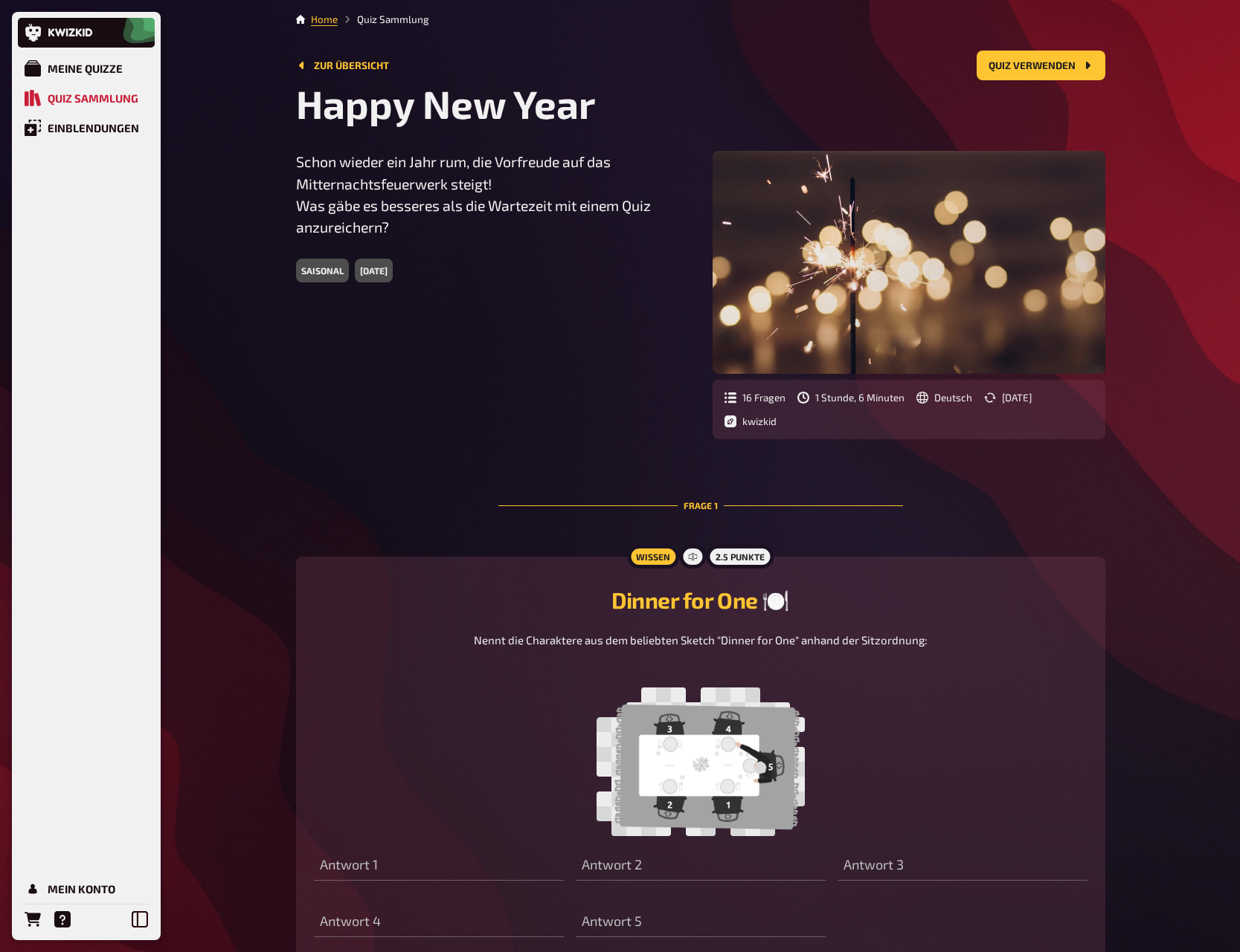
click at [418, 403] on div "Schon wieder ein Jahr rum, die Vorfreude auf das Mitternachtsfeuerwerk steigt! …" at bounding box center [700, 295] width 810 height 288
click at [351, 65] on link "Zur Übersicht" at bounding box center [343, 65] width 93 height 12
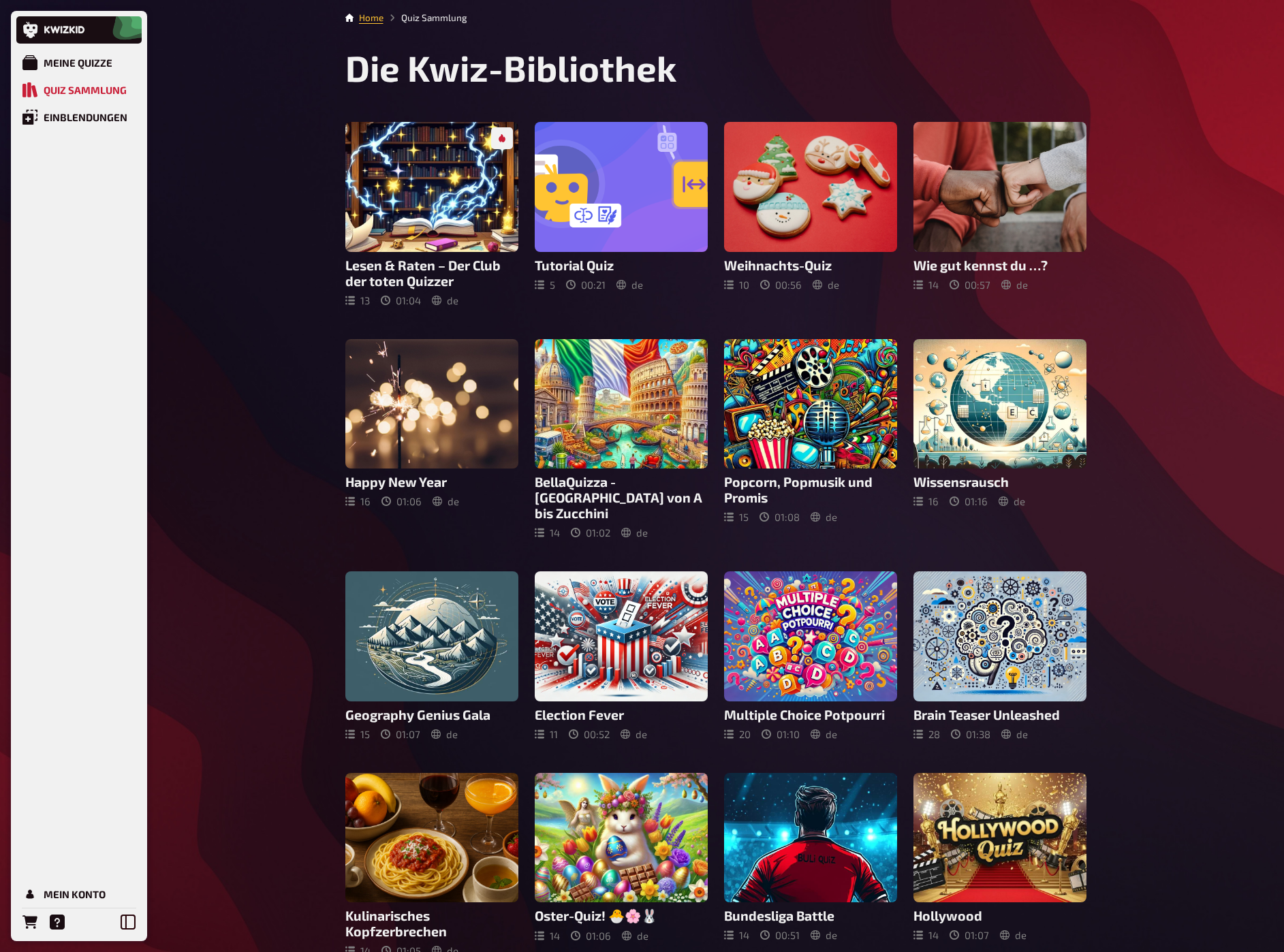
click at [1234, 145] on div "Meine Quizze Quiz Sammlung Einblendungen Mein Konto Home Quiz Sammlung Die Kwiz…" at bounding box center [642, 612] width 1284 height 1224
